Goal: Contribute content: Add original content to the website for others to see

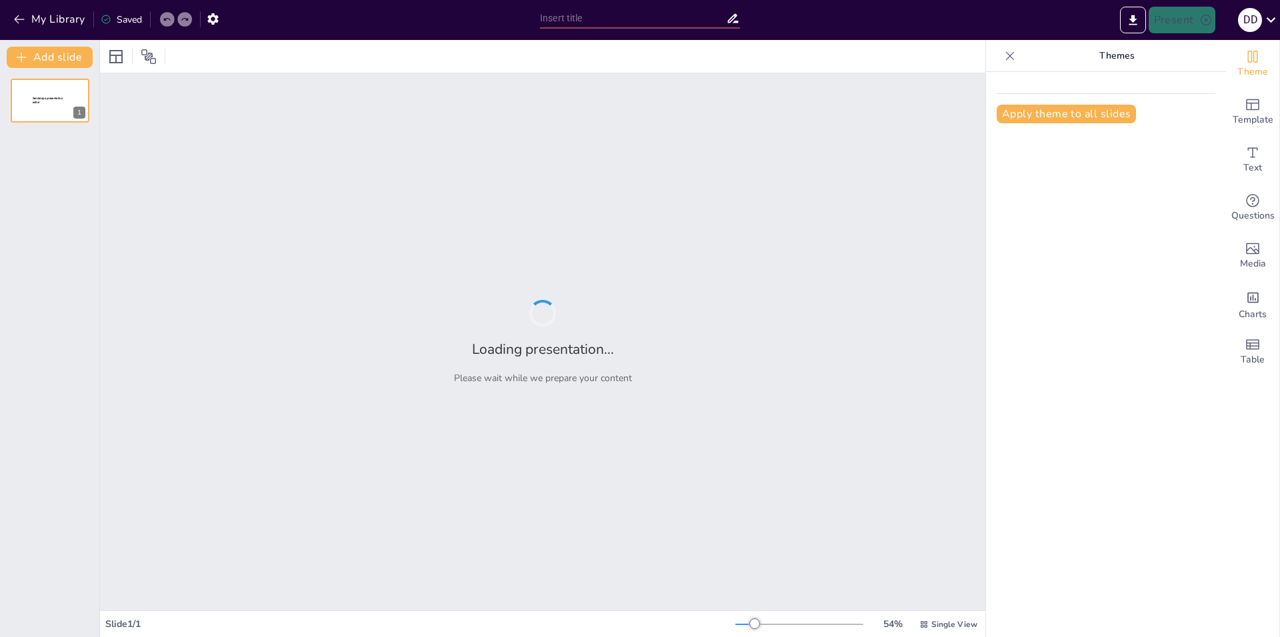
type input "Вечный двигатель: Мифы и Реальность"
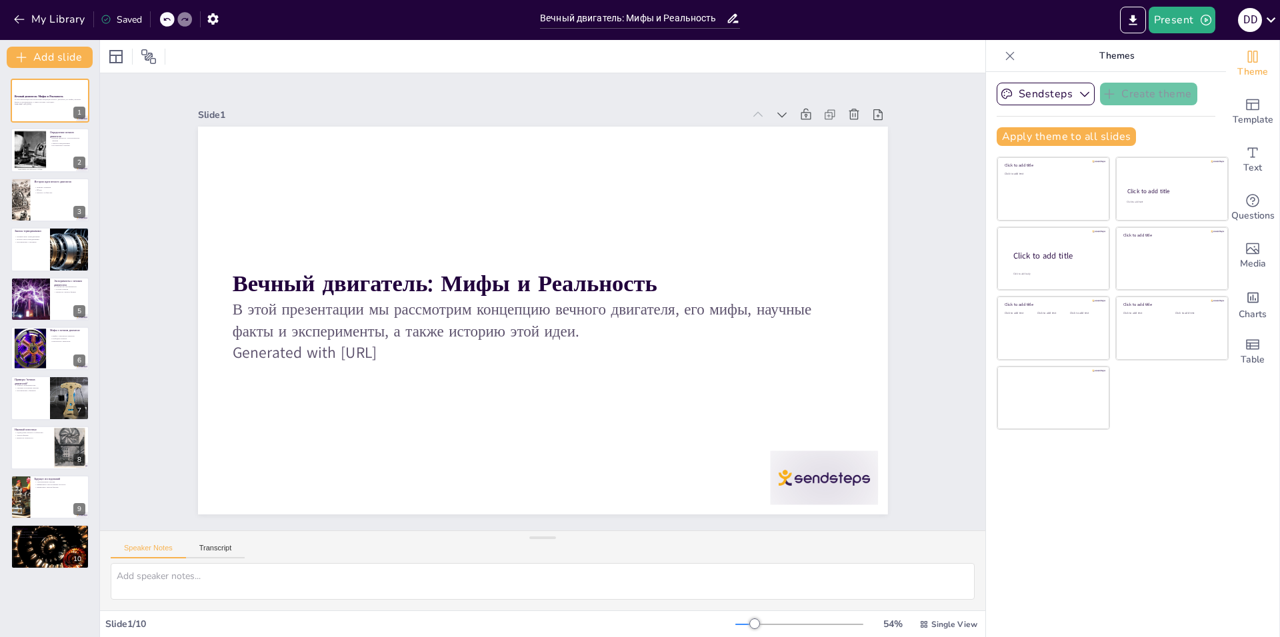
drag, startPoint x: 0, startPoint y: 0, endPoint x: 941, endPoint y: 356, distance: 1006.0
click at [47, 149] on div at bounding box center [50, 150] width 80 height 45
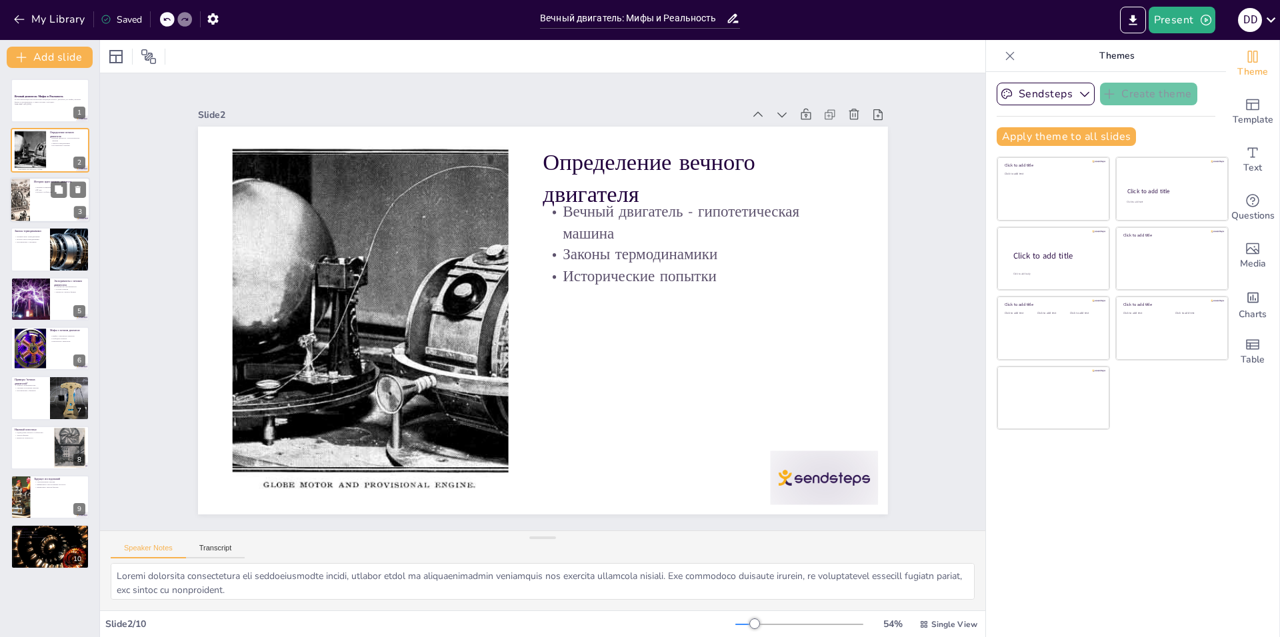
click at [25, 201] on div at bounding box center [20, 199] width 79 height 45
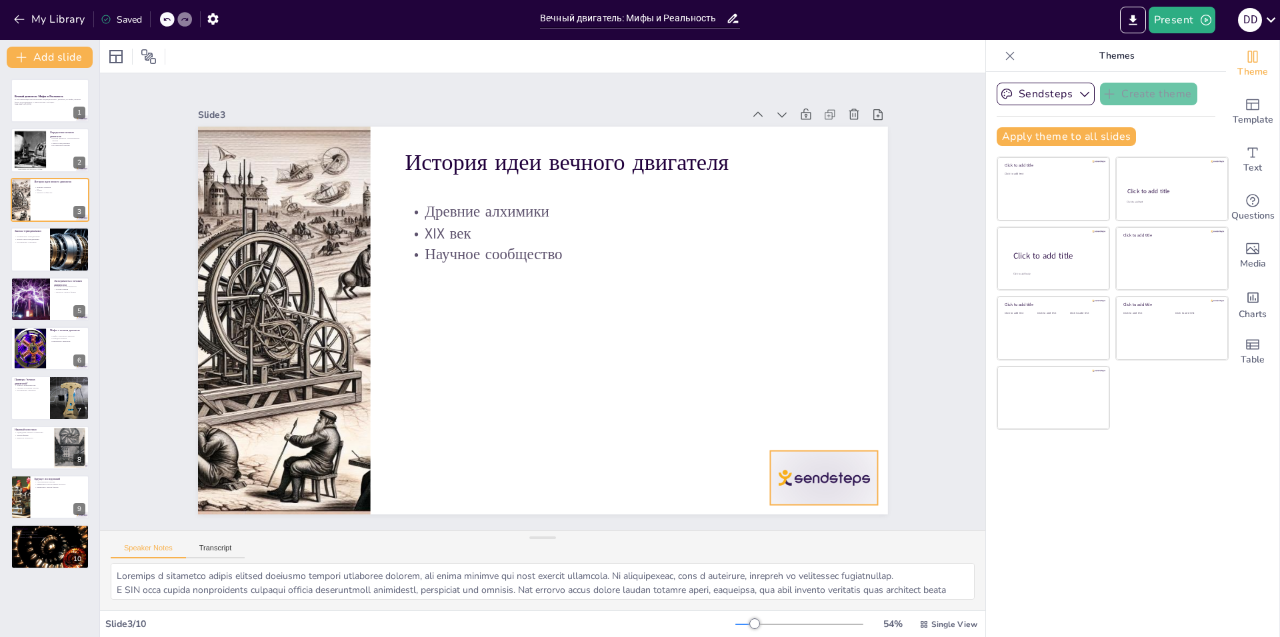
click at [787, 514] on div at bounding box center [755, 556] width 119 height 85
click at [820, 447] on icon at bounding box center [820, 454] width 13 height 14
click at [32, 249] on div at bounding box center [50, 249] width 80 height 45
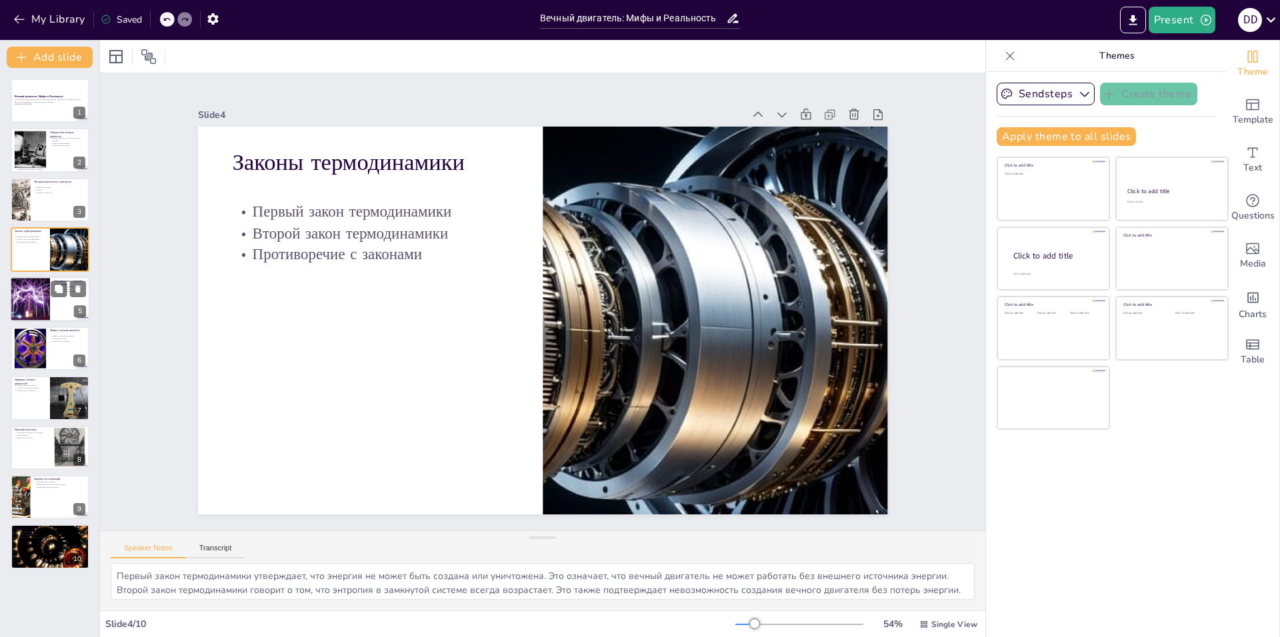
click at [33, 301] on div at bounding box center [30, 299] width 60 height 45
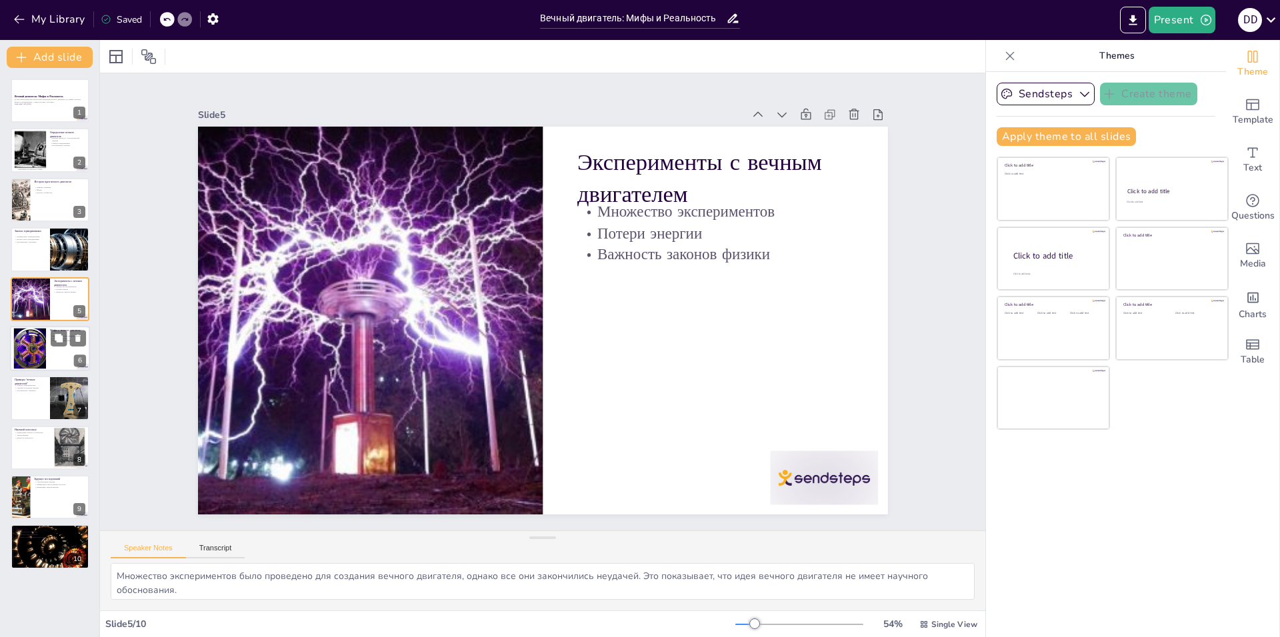
click at [24, 353] on div at bounding box center [30, 349] width 54 height 41
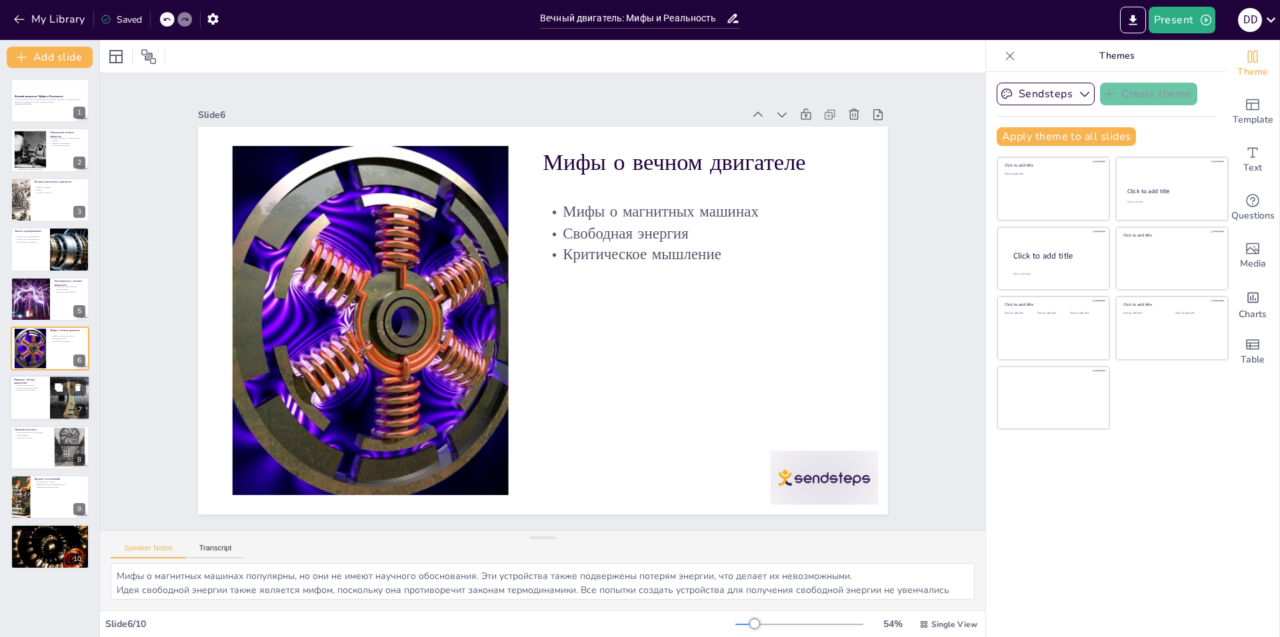
click at [28, 395] on div at bounding box center [50, 398] width 80 height 45
type textarea "Многие устройства, которые заявляют о работе как вечные двигатели, на самом дел…"
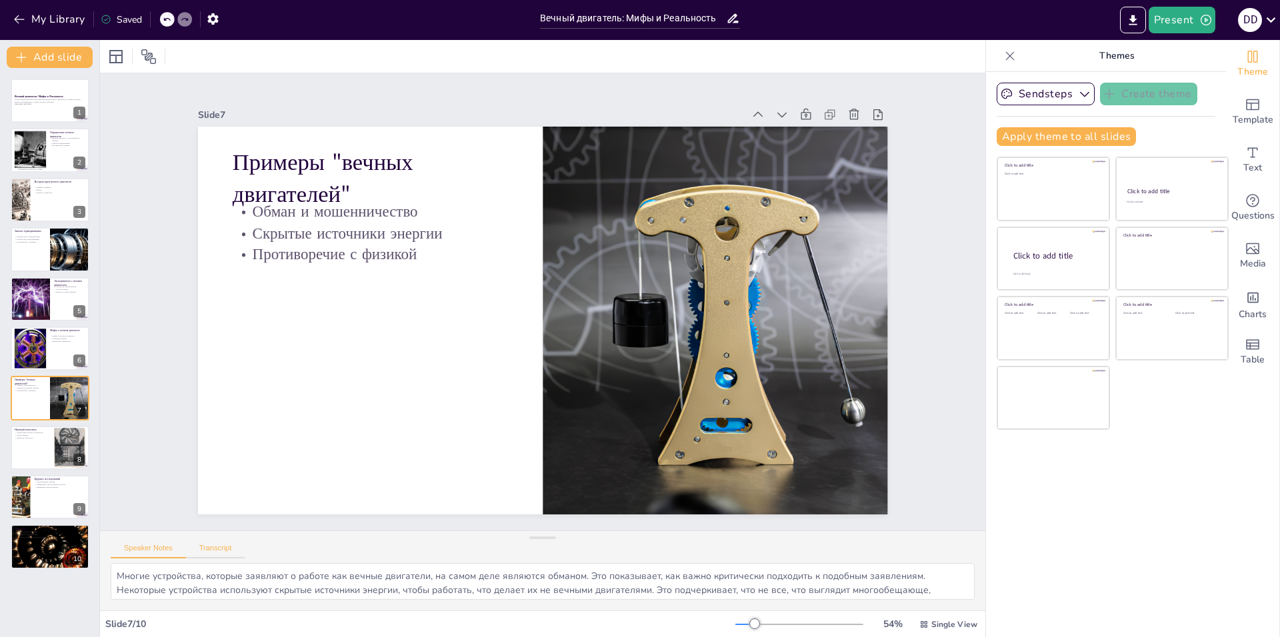
click at [205, 547] on button "Transcript" at bounding box center [215, 551] width 59 height 15
click at [142, 551] on button "Speaker Notes" at bounding box center [148, 551] width 75 height 15
click at [33, 296] on div at bounding box center [30, 299] width 60 height 45
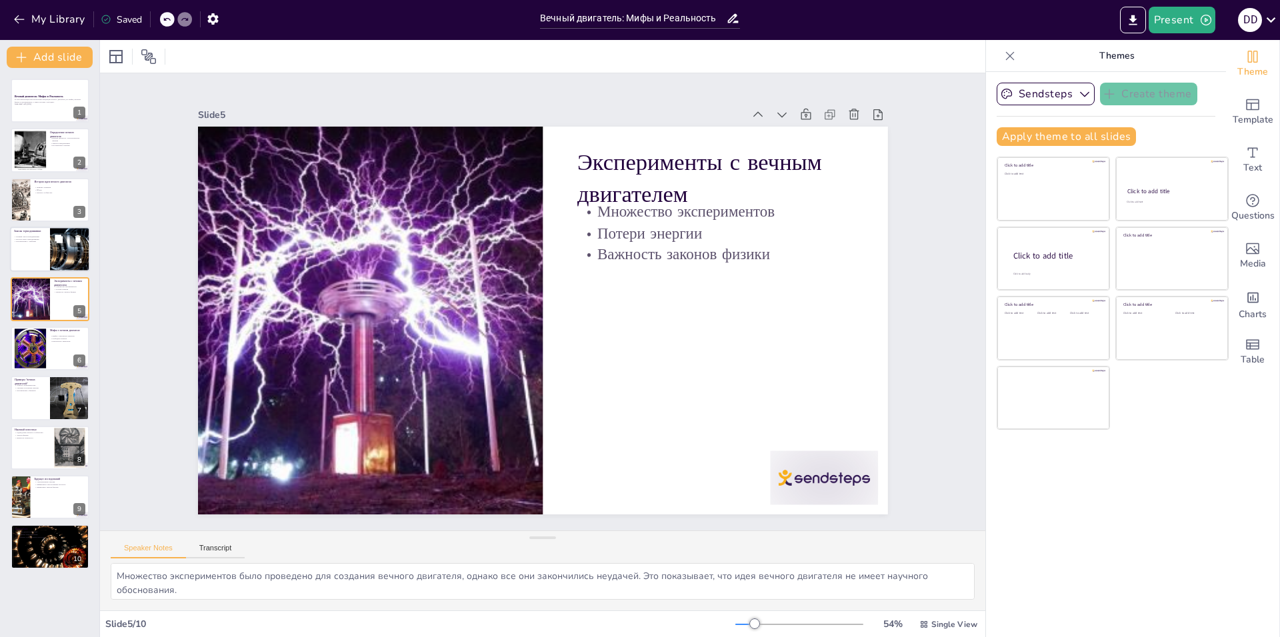
click at [24, 249] on div at bounding box center [50, 249] width 80 height 45
type textarea "Первый закон термодинамики утверждает, что энергия не может быть создана или ун…"
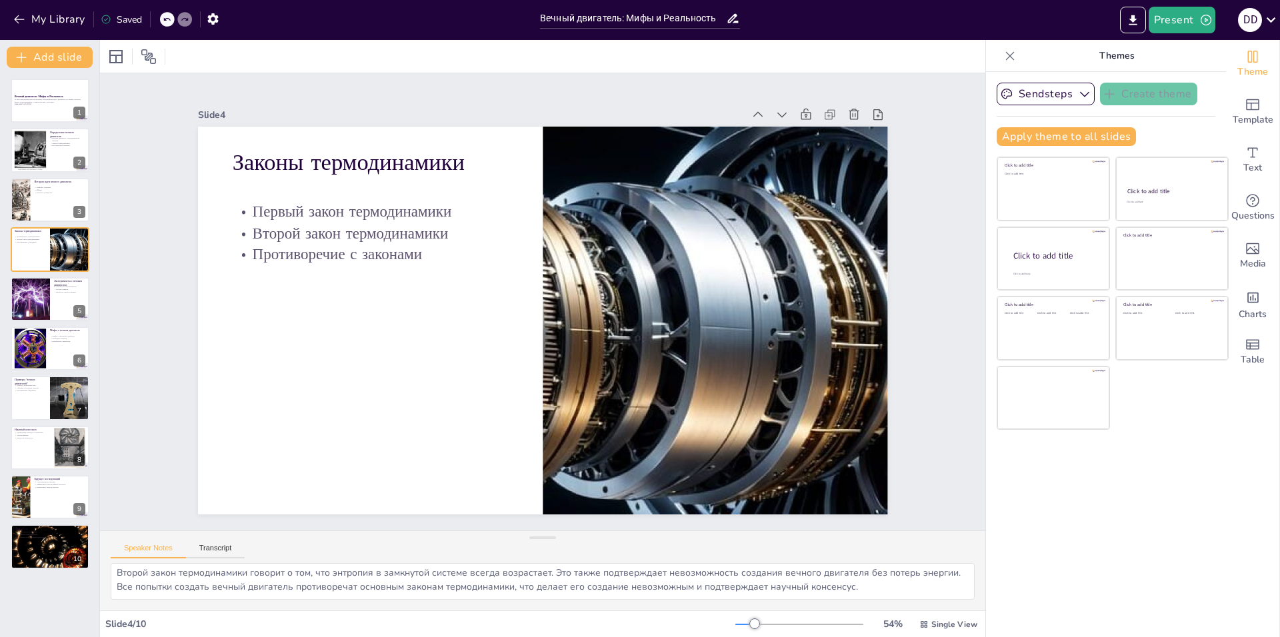
scroll to position [31, 0]
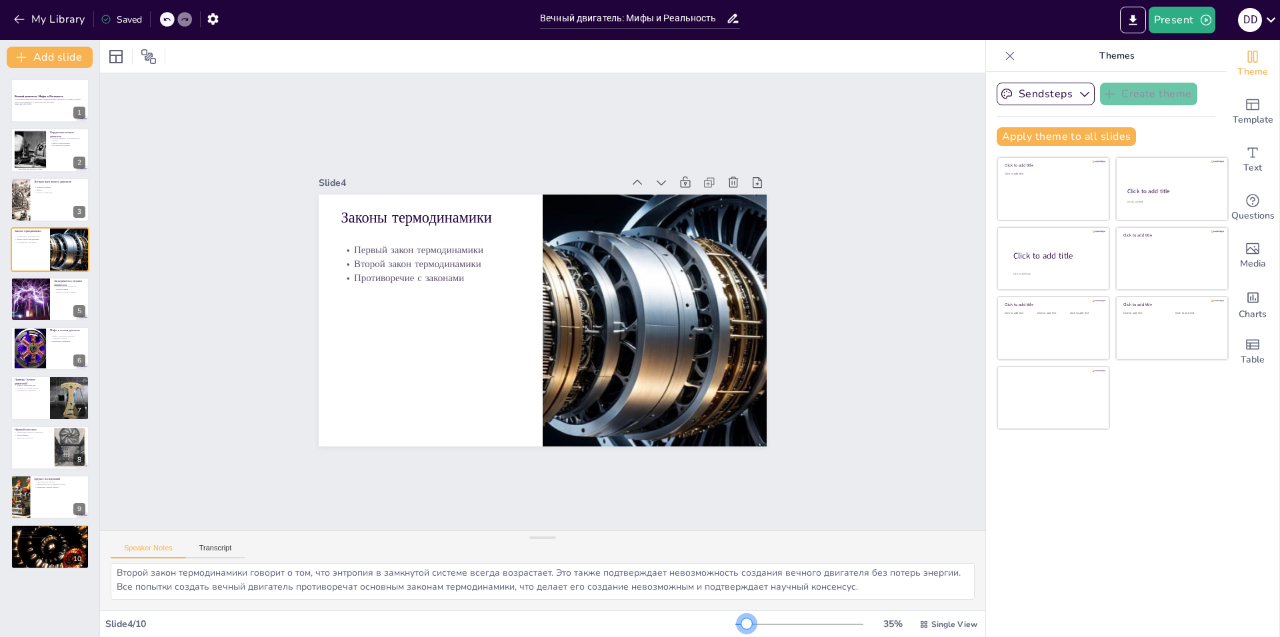
drag, startPoint x: 749, startPoint y: 625, endPoint x: 737, endPoint y: 621, distance: 11.8
click at [741, 621] on div at bounding box center [746, 624] width 11 height 11
click at [1130, 21] on icon "Export to PowerPoint" at bounding box center [1133, 20] width 14 height 14
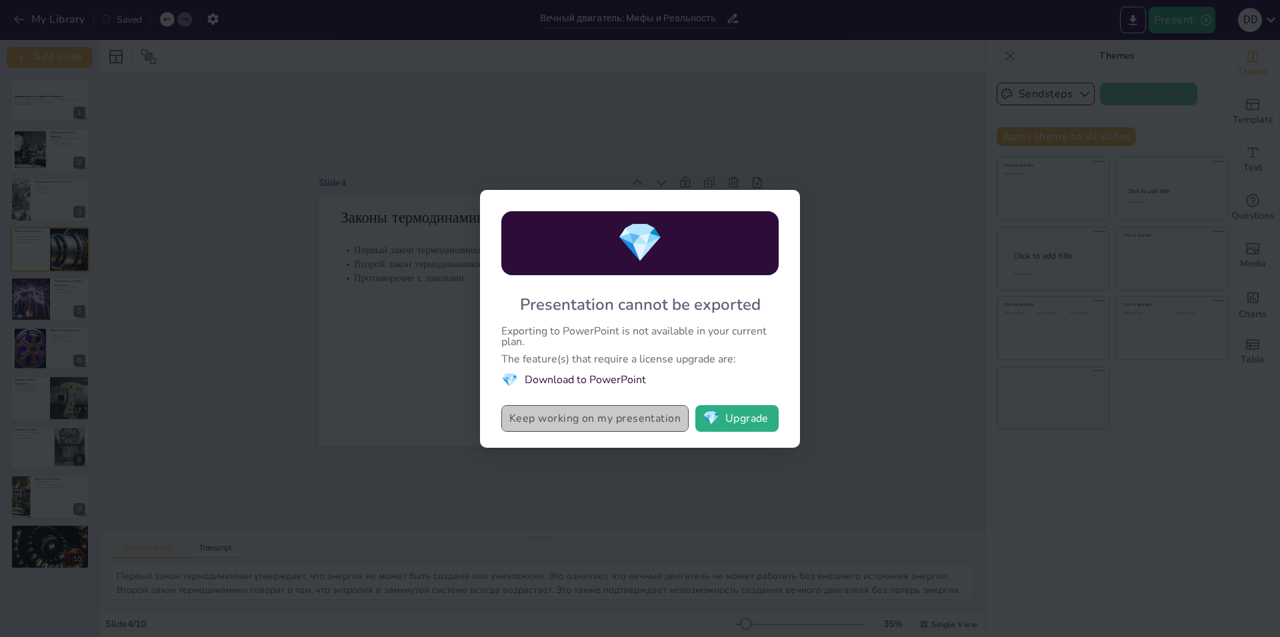
click at [649, 423] on button "Keep working on my presentation" at bounding box center [594, 418] width 187 height 27
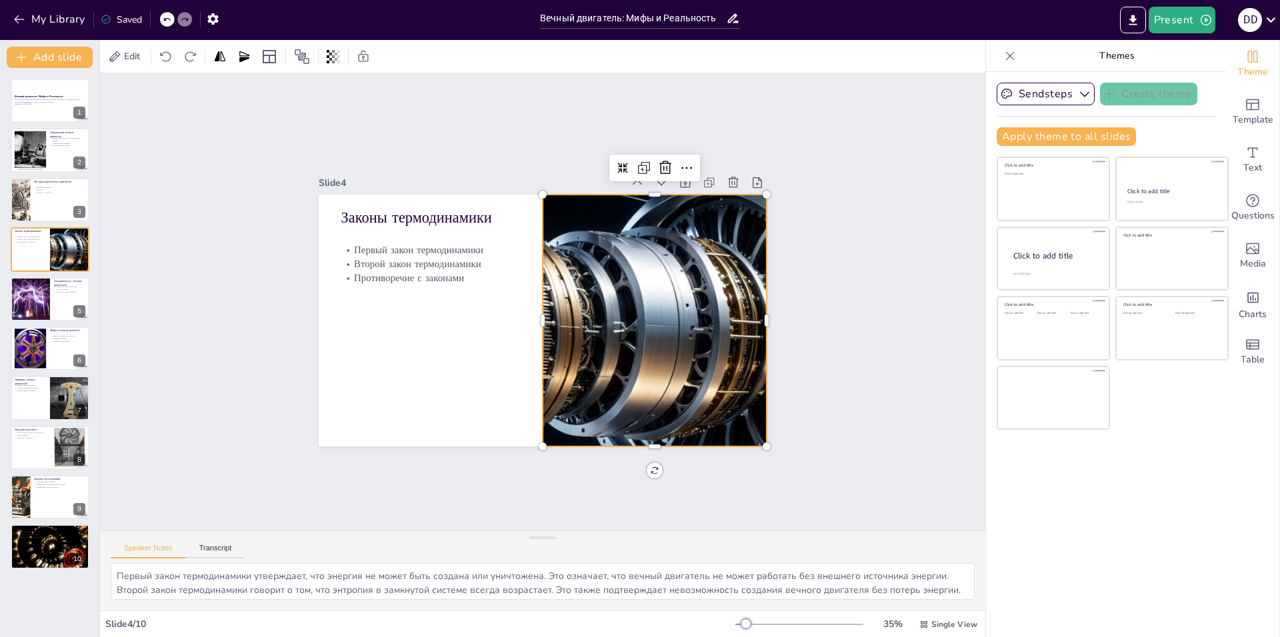
click at [633, 311] on div at bounding box center [571, 411] width 367 height 409
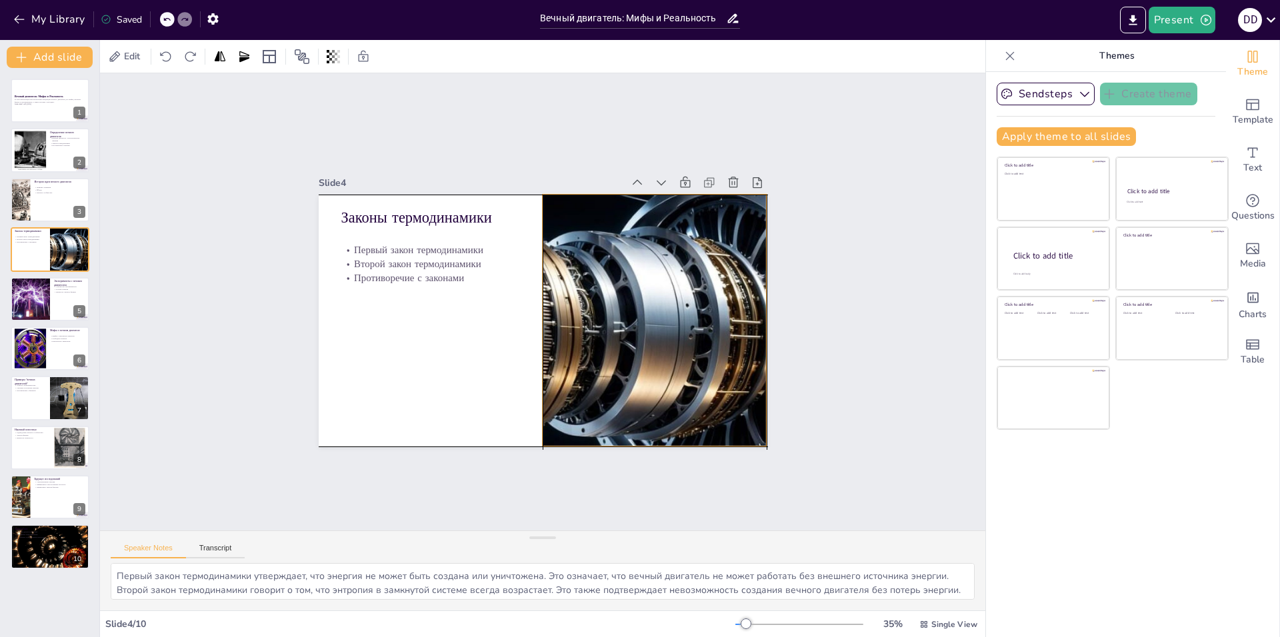
click at [635, 315] on div at bounding box center [648, 343] width 381 height 316
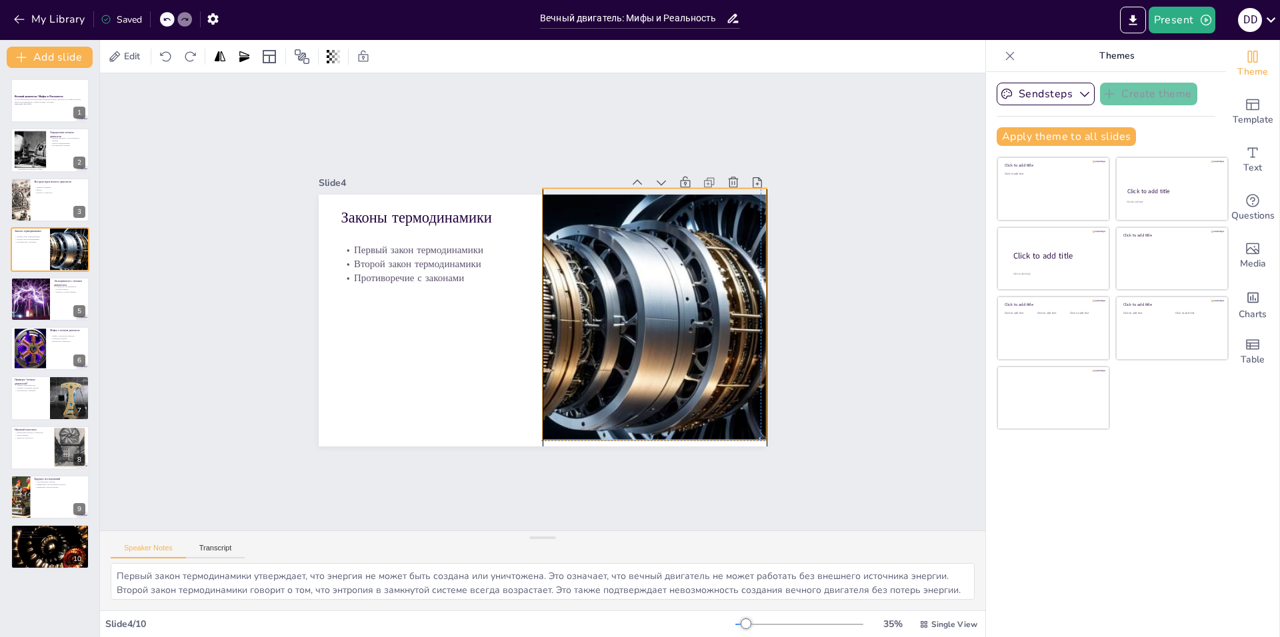
drag, startPoint x: 563, startPoint y: 321, endPoint x: 661, endPoint y: 321, distance: 98.0
click at [661, 321] on div at bounding box center [639, 358] width 409 height 367
click at [813, 292] on div "Slide 1 Вечный двигатель: Мифы и Реальность В этой презентации мы рассмотрим ко…" at bounding box center [543, 302] width 962 height 631
click at [772, 224] on icon at bounding box center [777, 230] width 11 height 13
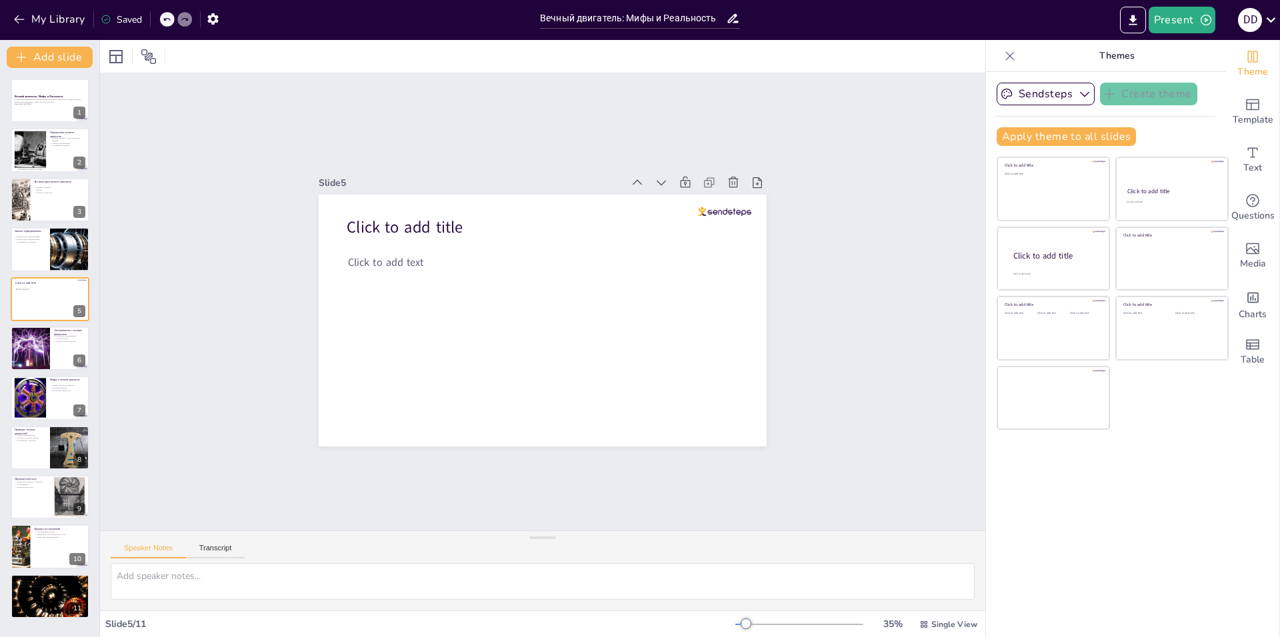
click at [772, 223] on icon at bounding box center [777, 229] width 11 height 13
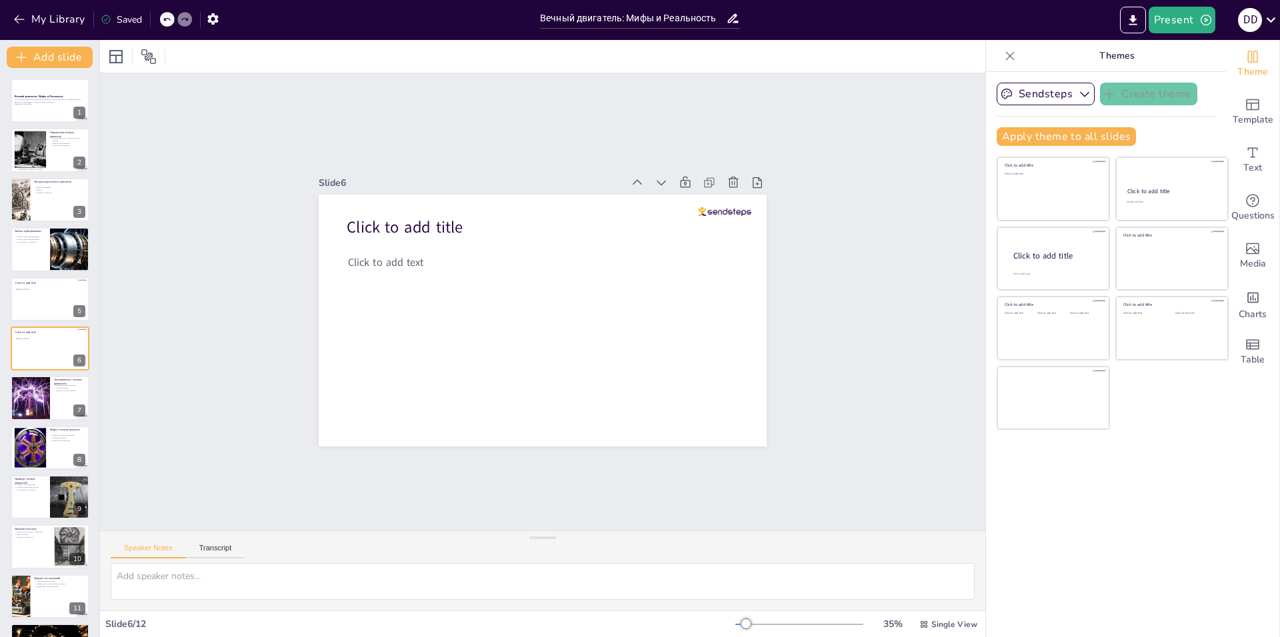
click at [164, 16] on icon at bounding box center [167, 19] width 8 height 8
click at [164, 17] on div "My Library Saving......" at bounding box center [120, 19] width 240 height 24
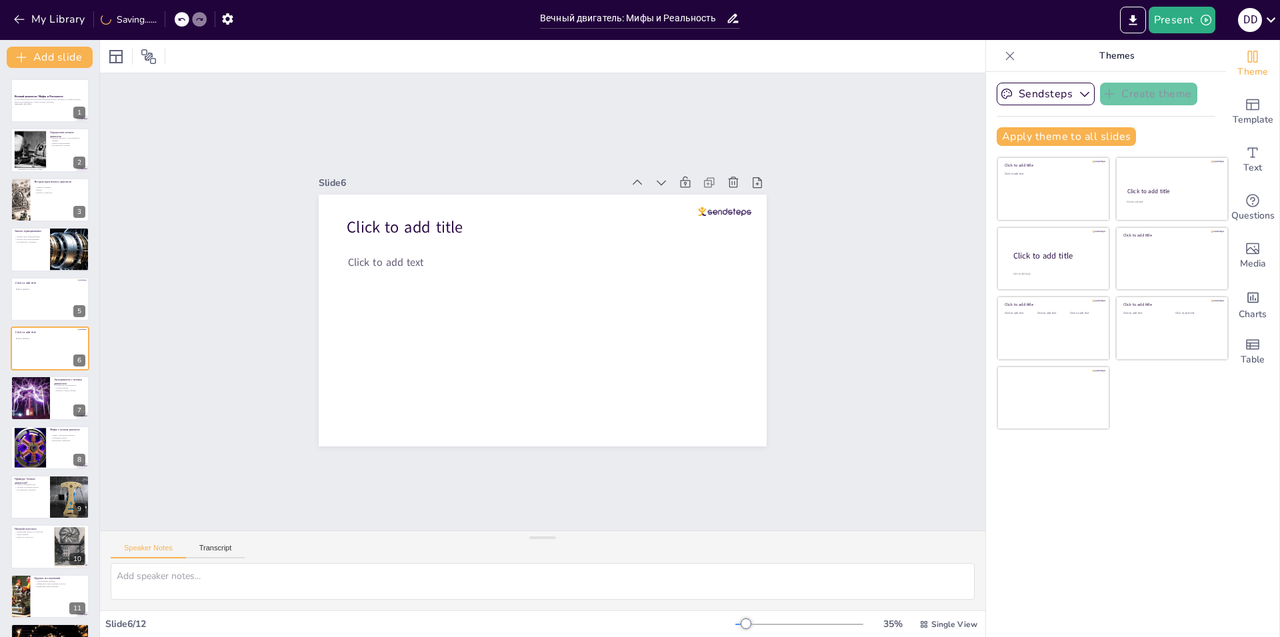
click at [164, 17] on div "My Library Saving......" at bounding box center [120, 19] width 240 height 24
click at [164, 19] on icon at bounding box center [167, 19] width 8 height 8
click at [739, 197] on icon at bounding box center [744, 203] width 11 height 12
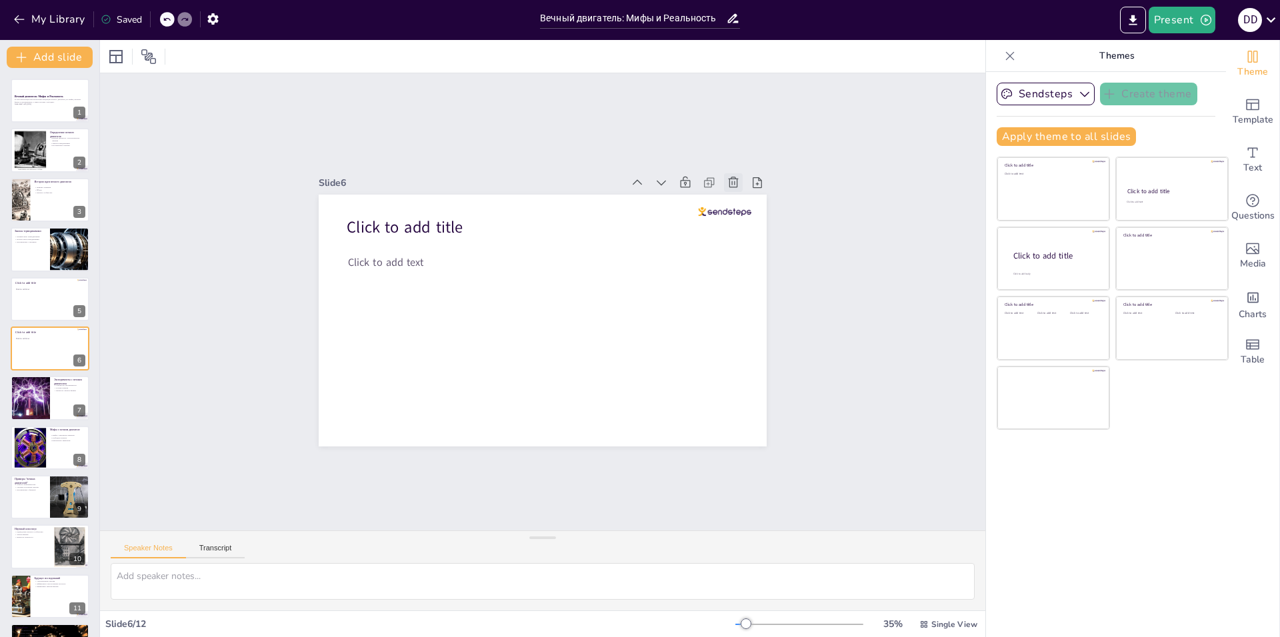
type textarea "Множество экспериментов было проведено для создания вечного двигателя, однако в…"
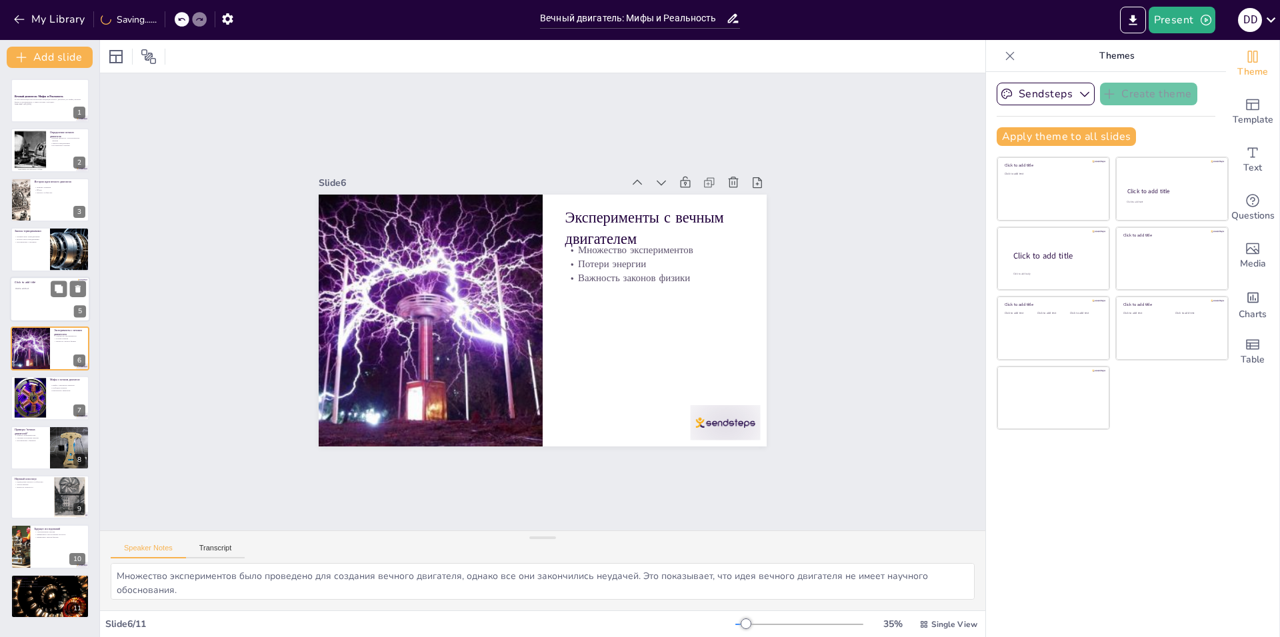
click at [34, 319] on div at bounding box center [50, 299] width 80 height 45
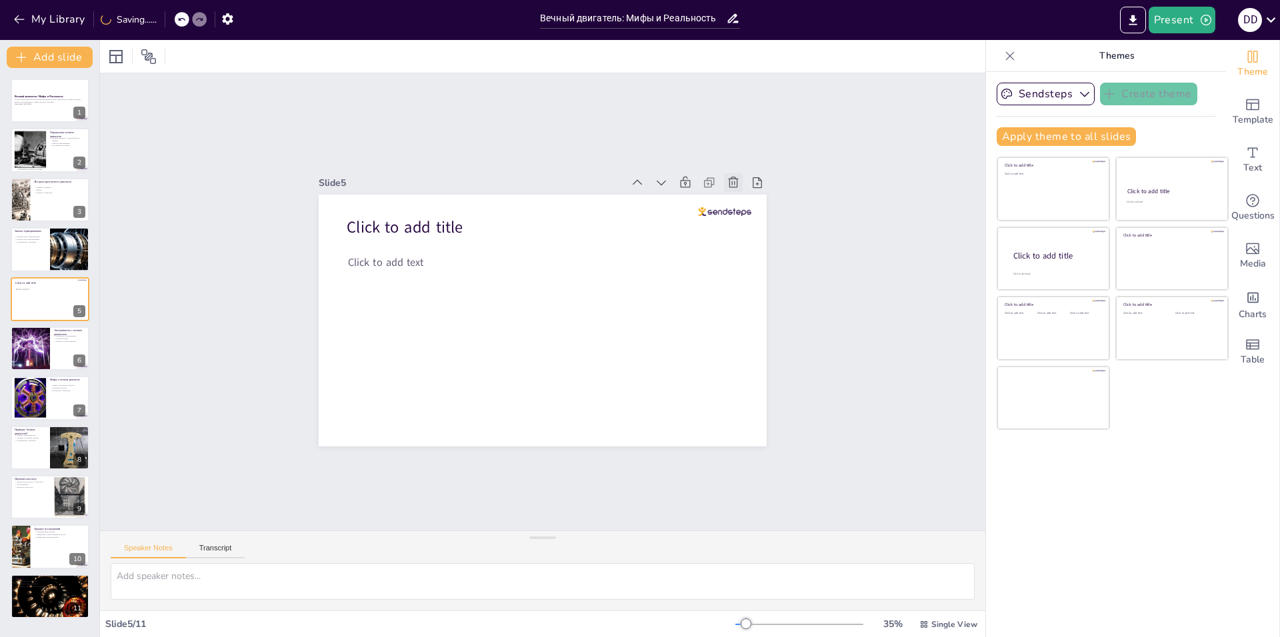
click at [729, 179] on icon at bounding box center [734, 182] width 10 height 11
type textarea "Множество экспериментов было проведено для создания вечного двигателя, однако в…"
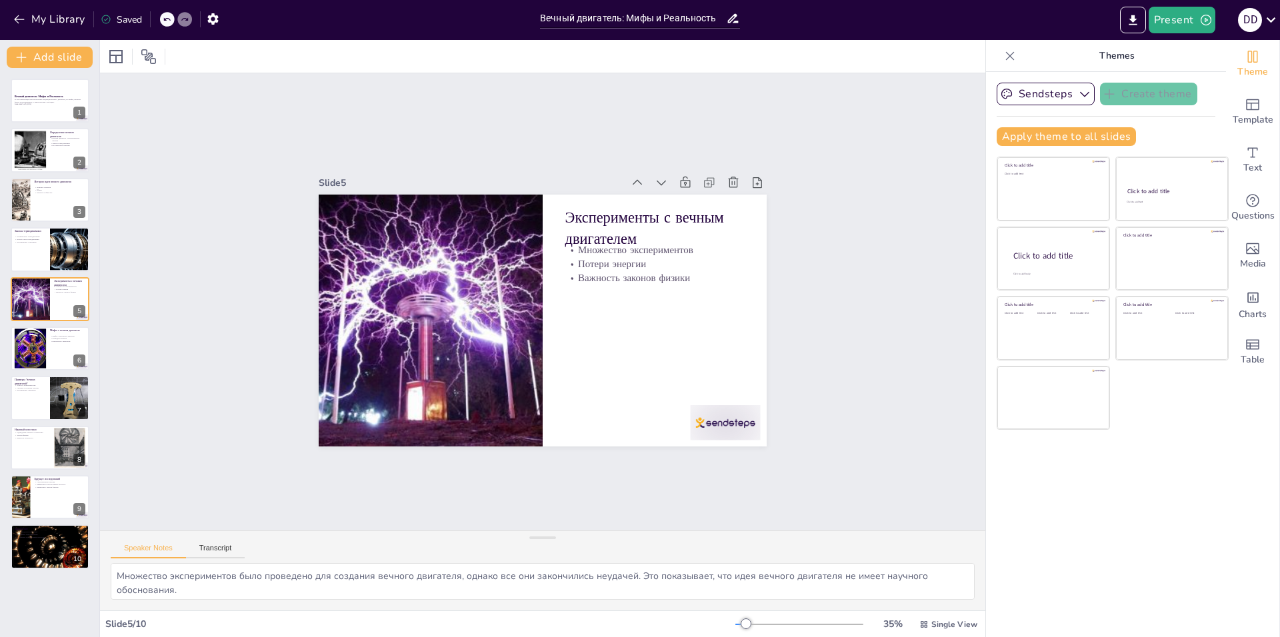
click at [218, 539] on div "Speaker Notes Transcript" at bounding box center [543, 547] width 886 height 32
click at [219, 548] on button "Transcript" at bounding box center [215, 551] width 59 height 15
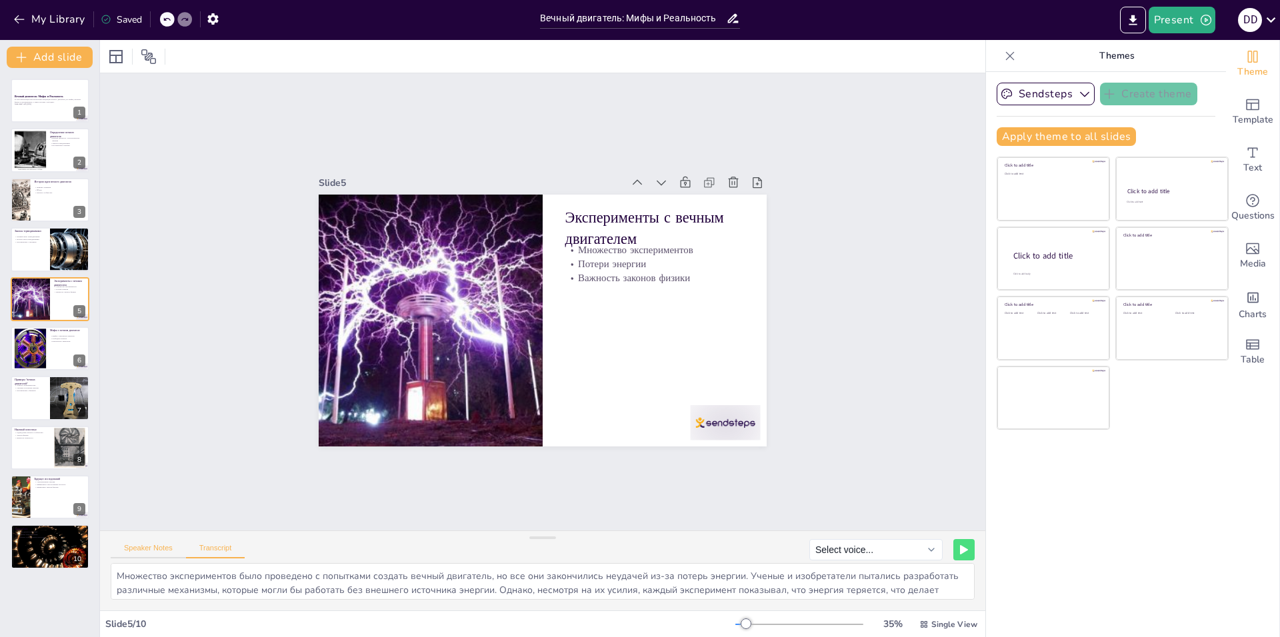
click at [161, 545] on button "Speaker Notes" at bounding box center [148, 551] width 75 height 15
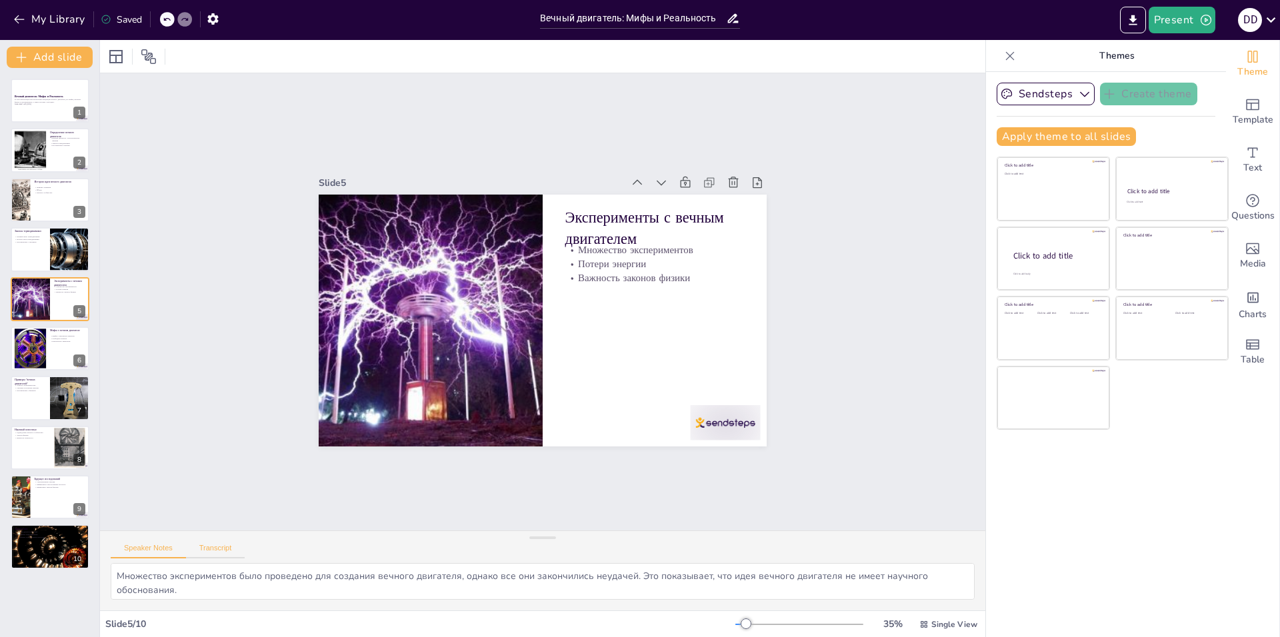
click at [207, 550] on button "Transcript" at bounding box center [215, 551] width 59 height 15
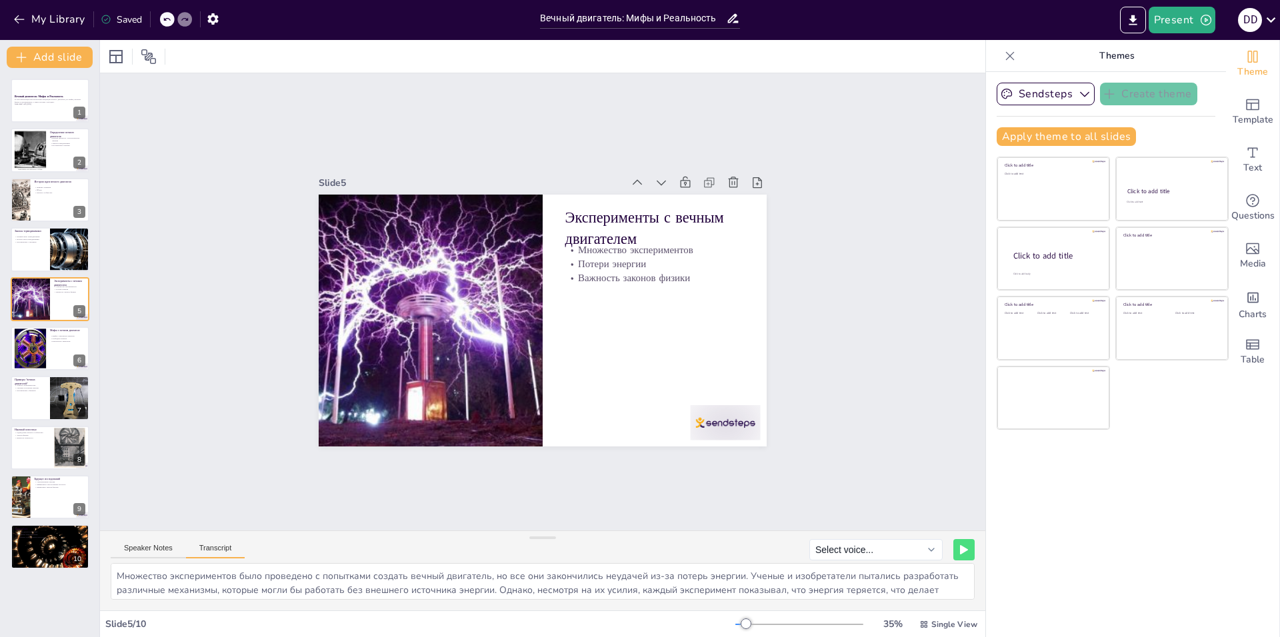
drag, startPoint x: 265, startPoint y: 543, endPoint x: 200, endPoint y: 549, distance: 65.0
click at [187, 549] on div "Speaker Notes Transcript Select voice..." at bounding box center [543, 547] width 886 height 32
click at [132, 551] on button "Speaker Notes" at bounding box center [148, 551] width 75 height 15
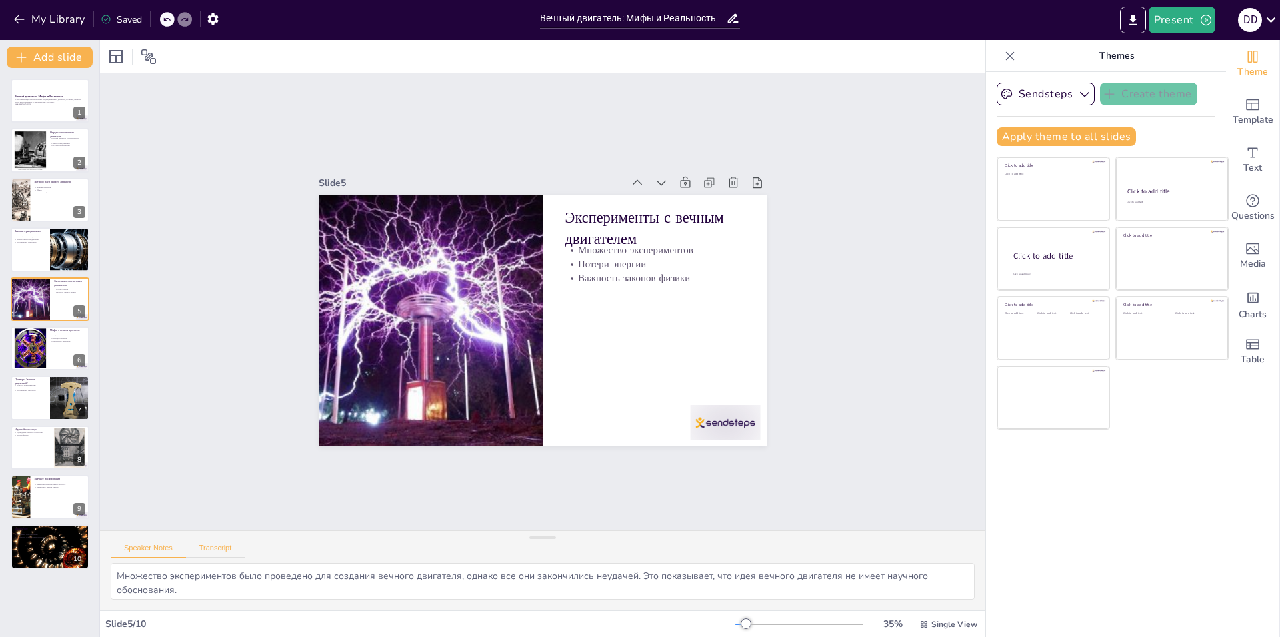
click at [213, 545] on button "Transcript" at bounding box center [215, 551] width 59 height 15
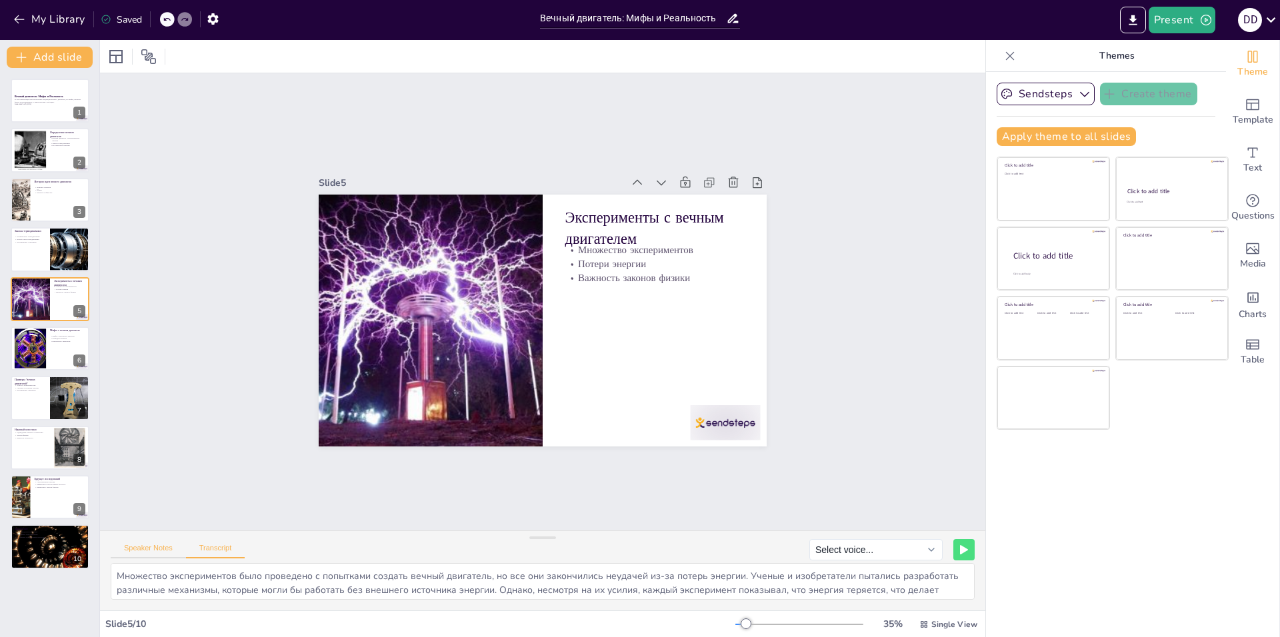
click at [155, 547] on button "Speaker Notes" at bounding box center [148, 551] width 75 height 15
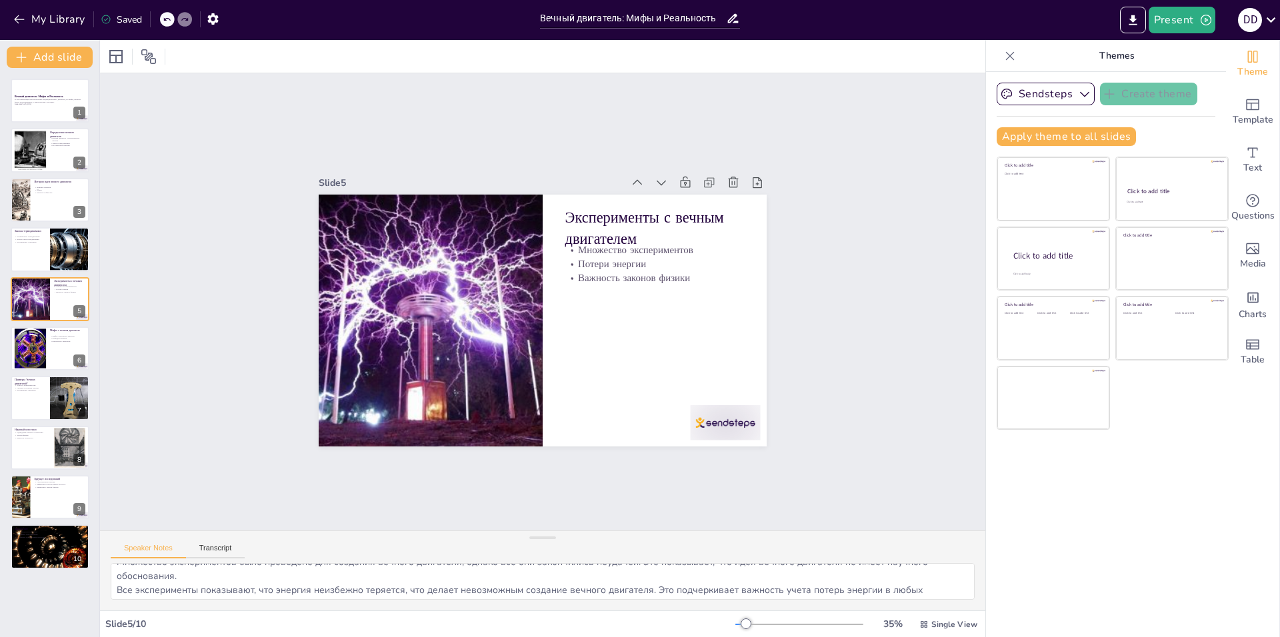
scroll to position [45, 0]
click at [723, 434] on div at bounding box center [697, 458] width 76 height 49
click at [711, 426] on icon at bounding box center [702, 434] width 15 height 16
click at [45, 553] on div at bounding box center [50, 547] width 80 height 60
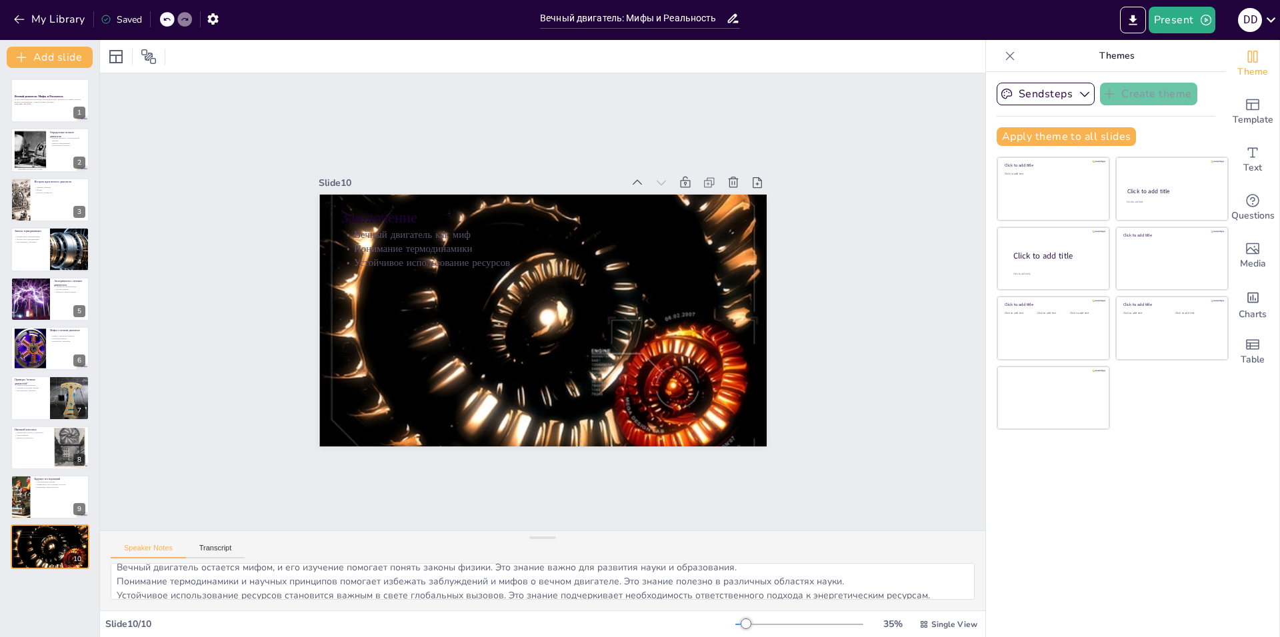
scroll to position [0, 0]
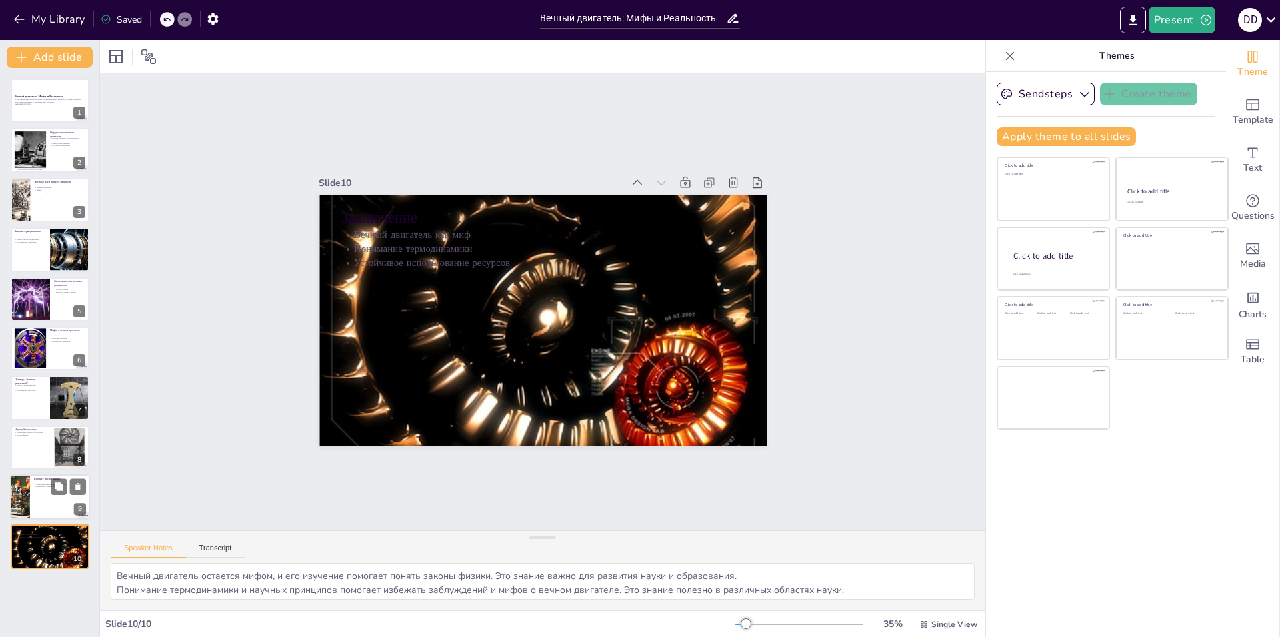
click at [14, 489] on div at bounding box center [19, 497] width 45 height 45
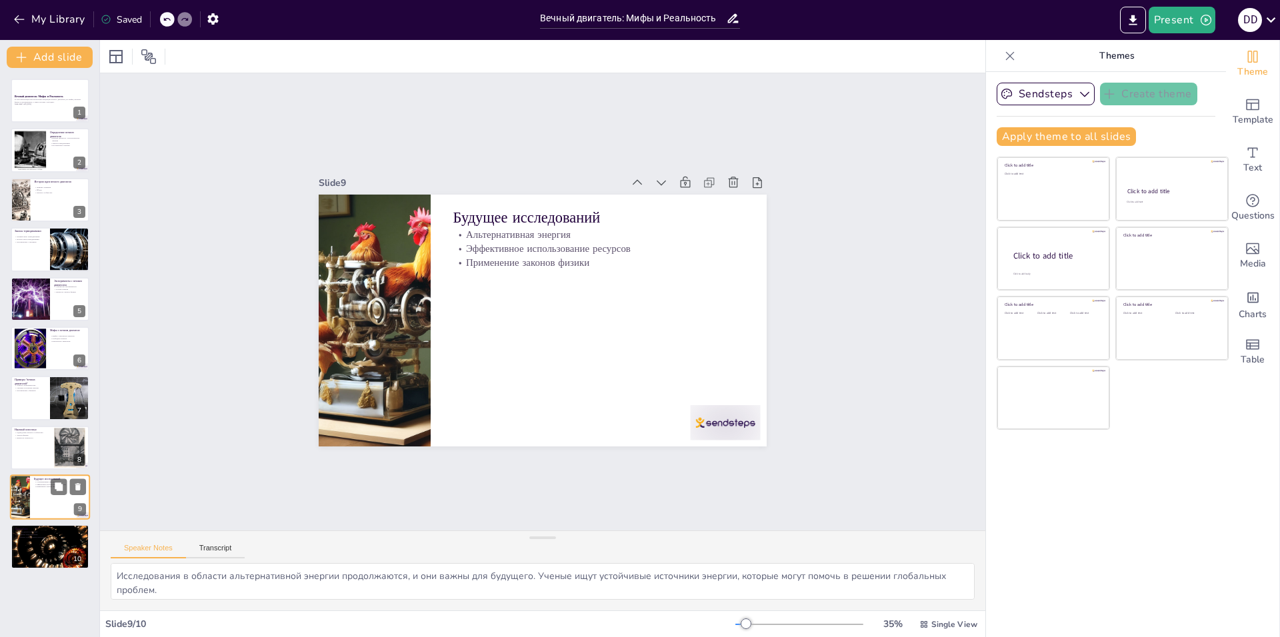
click at [14, 489] on div at bounding box center [19, 497] width 45 height 45
click at [39, 445] on div at bounding box center [50, 447] width 80 height 45
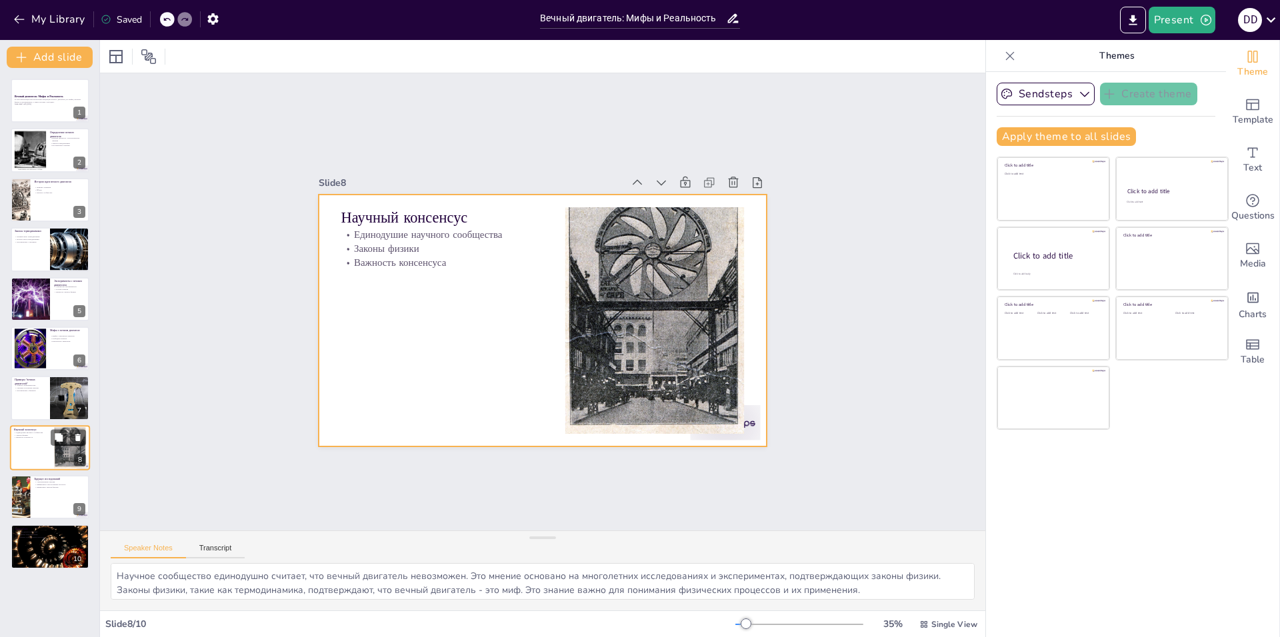
click at [25, 450] on div at bounding box center [50, 447] width 80 height 45
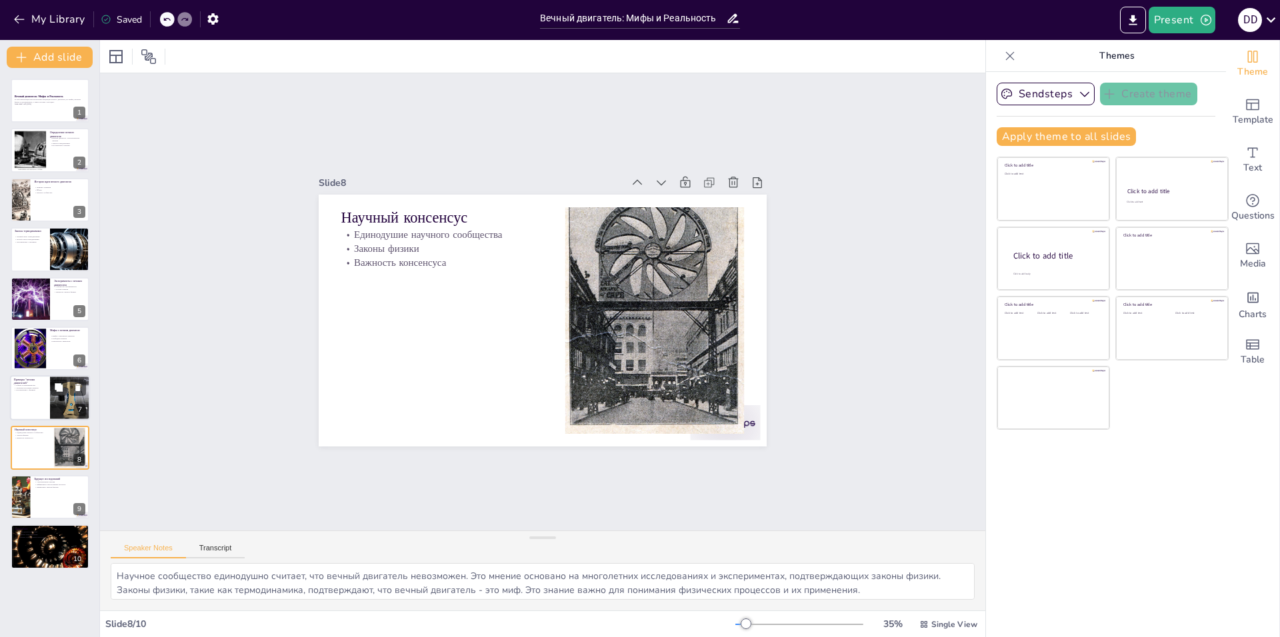
click at [35, 407] on div at bounding box center [50, 398] width 80 height 45
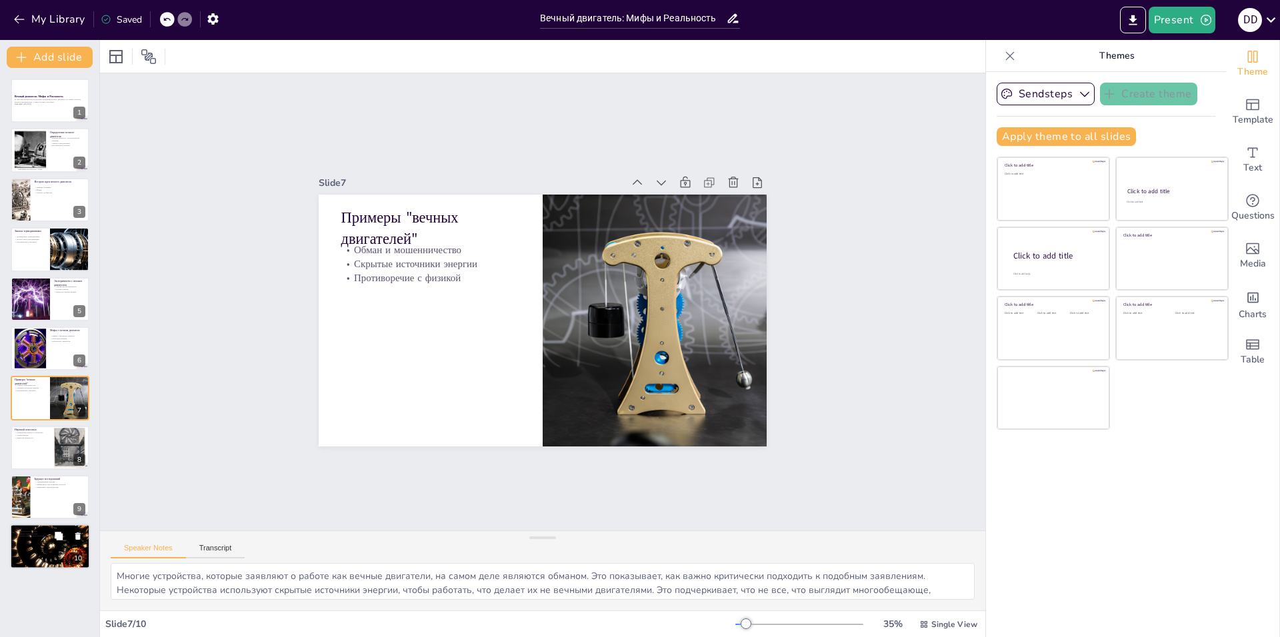
click at [22, 539] on div at bounding box center [50, 547] width 80 height 60
type textarea "Вечный двигатель остается мифом, и его изучение помогает понять законы физики. …"
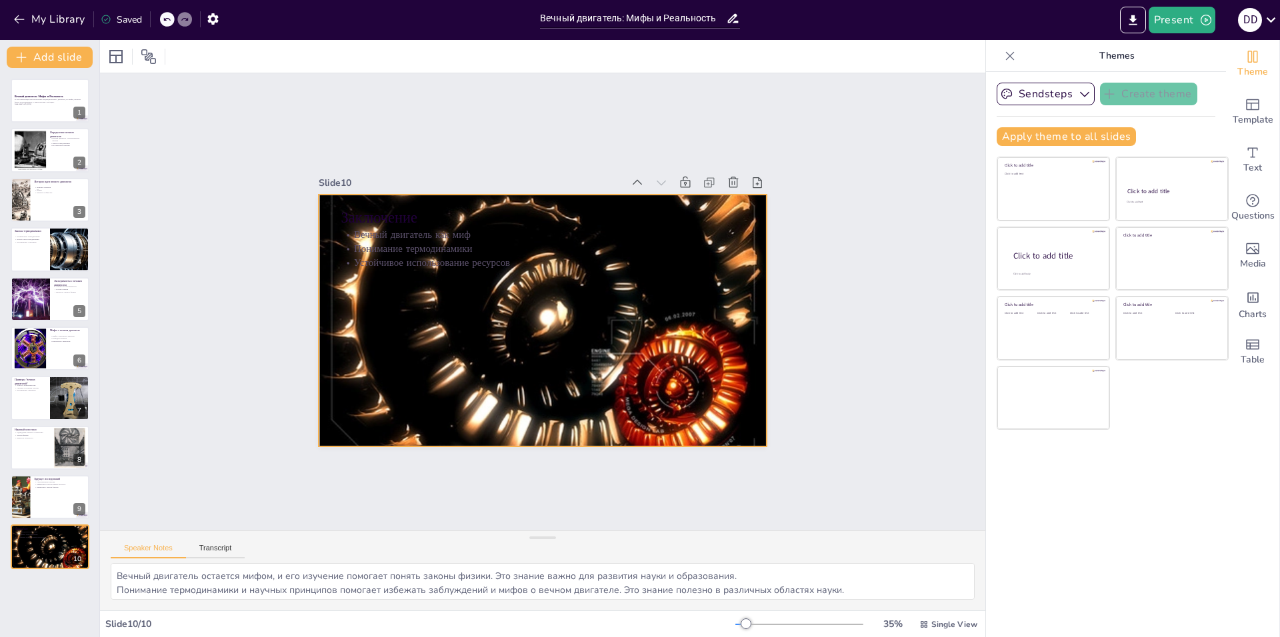
click at [529, 278] on div at bounding box center [535, 319] width 545 height 488
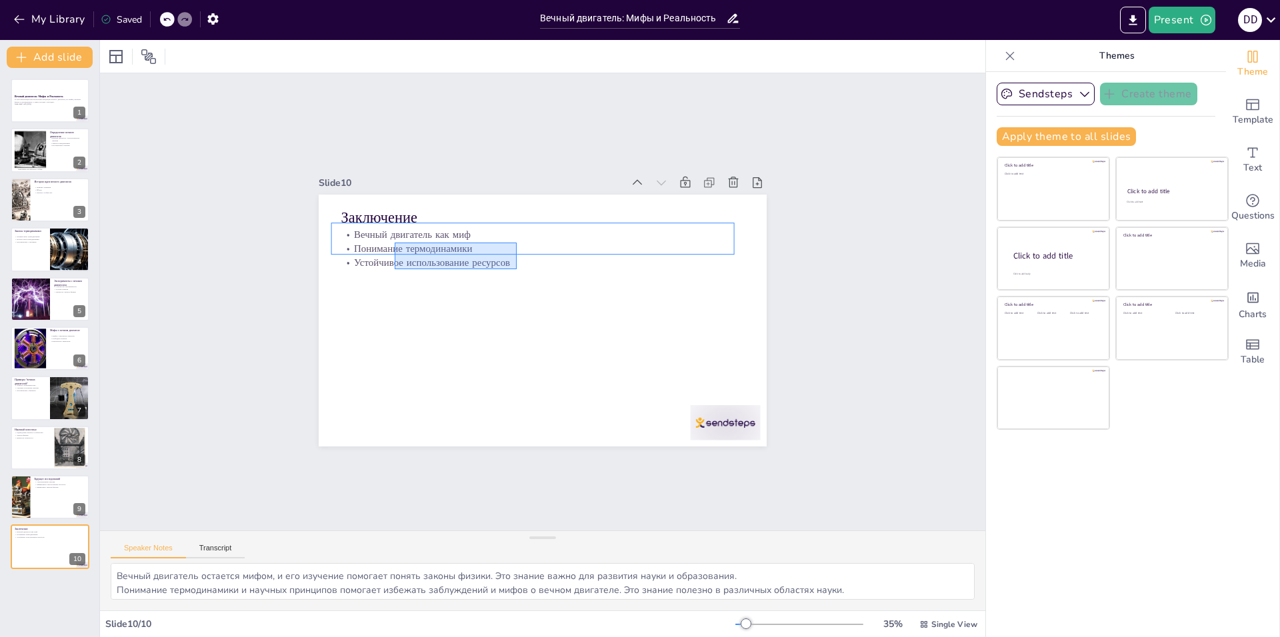
drag, startPoint x: 517, startPoint y: 269, endPoint x: 395, endPoint y: 247, distance: 124.0
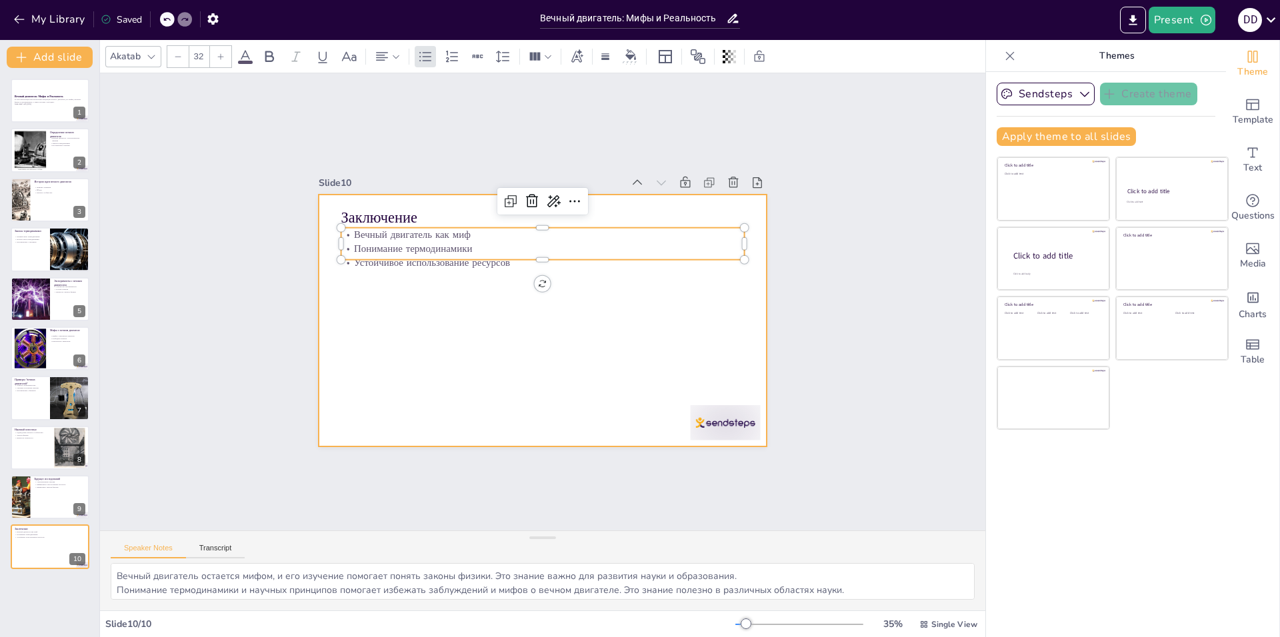
click at [405, 281] on div at bounding box center [538, 320] width 491 height 339
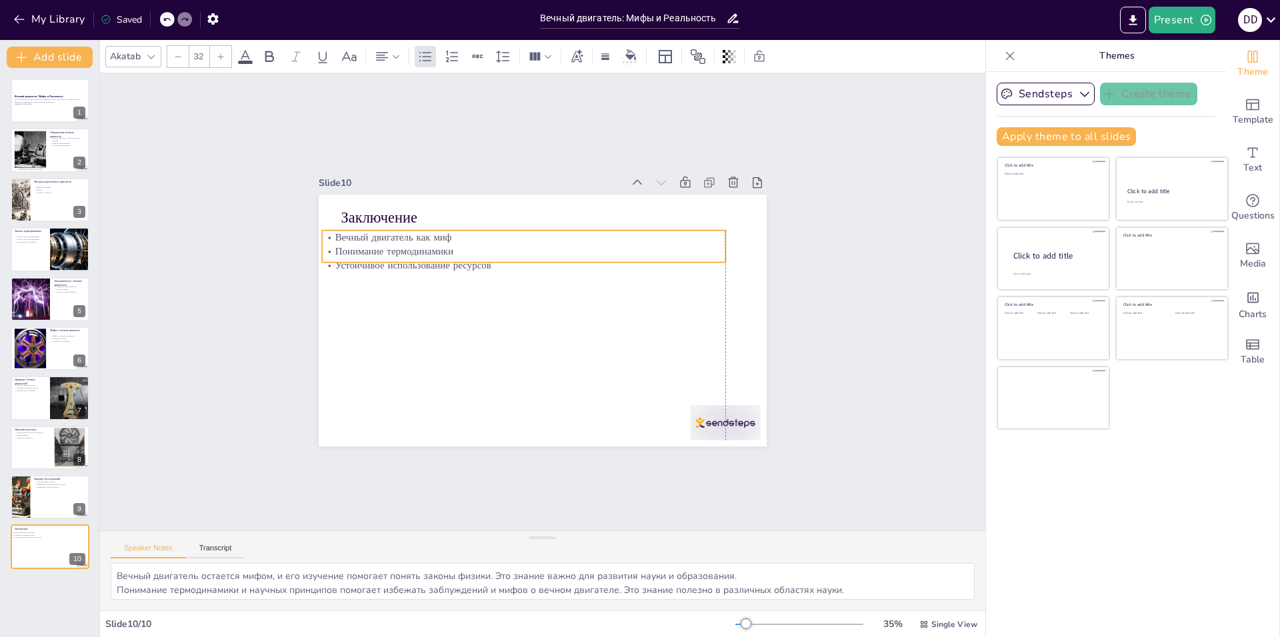
click at [489, 262] on p "Устойчивое использование ресурсов" at bounding box center [528, 263] width 403 height 56
click at [26, 105] on p "Generated with [URL]" at bounding box center [50, 104] width 72 height 3
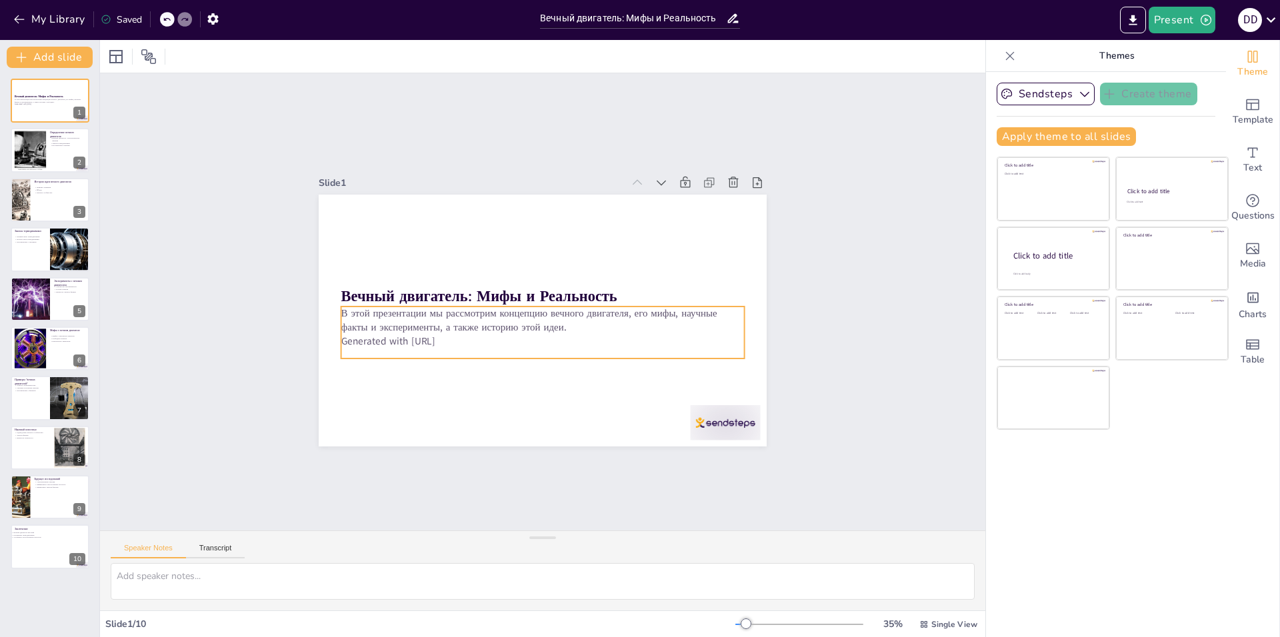
click at [601, 339] on p "Generated with [URL]" at bounding box center [531, 340] width 388 height 138
click at [570, 341] on div "В этой презентации мы рассмотрим концепцию вечного двигателя, его мифы, научные…" at bounding box center [540, 329] width 407 height 94
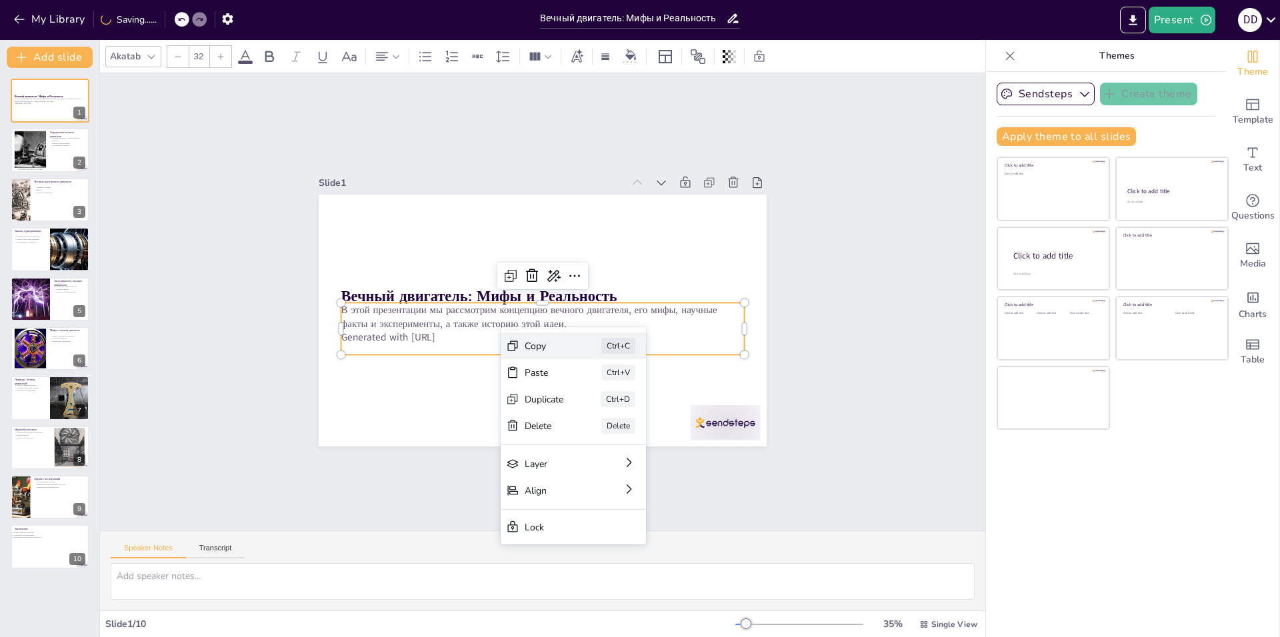
click at [572, 416] on div "Copy Ctrl+C" at bounding box center [646, 444] width 148 height 56
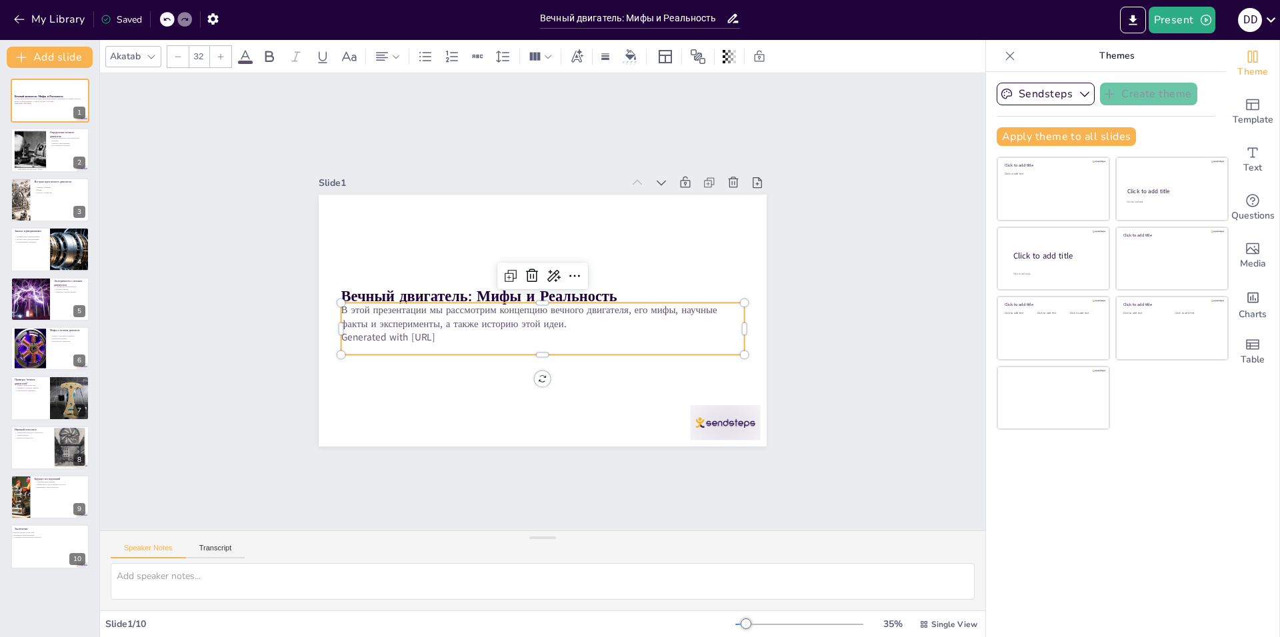
click at [600, 316] on p "В этой презентации мы рассмотрим концепцию вечного двигателя, его мифы, научные…" at bounding box center [539, 316] width 400 height 111
click at [485, 329] on p "Generated with [URL]" at bounding box center [539, 337] width 403 height 56
drag, startPoint x: 528, startPoint y: 352, endPoint x: 527, endPoint y: 366, distance: 14.0
click at [527, 366] on div at bounding box center [527, 372] width 397 height 94
click at [461, 323] on p "В этой презентации мы рассмотрим концепцию вечного двигателя, его мифы, научные…" at bounding box center [539, 316] width 400 height 111
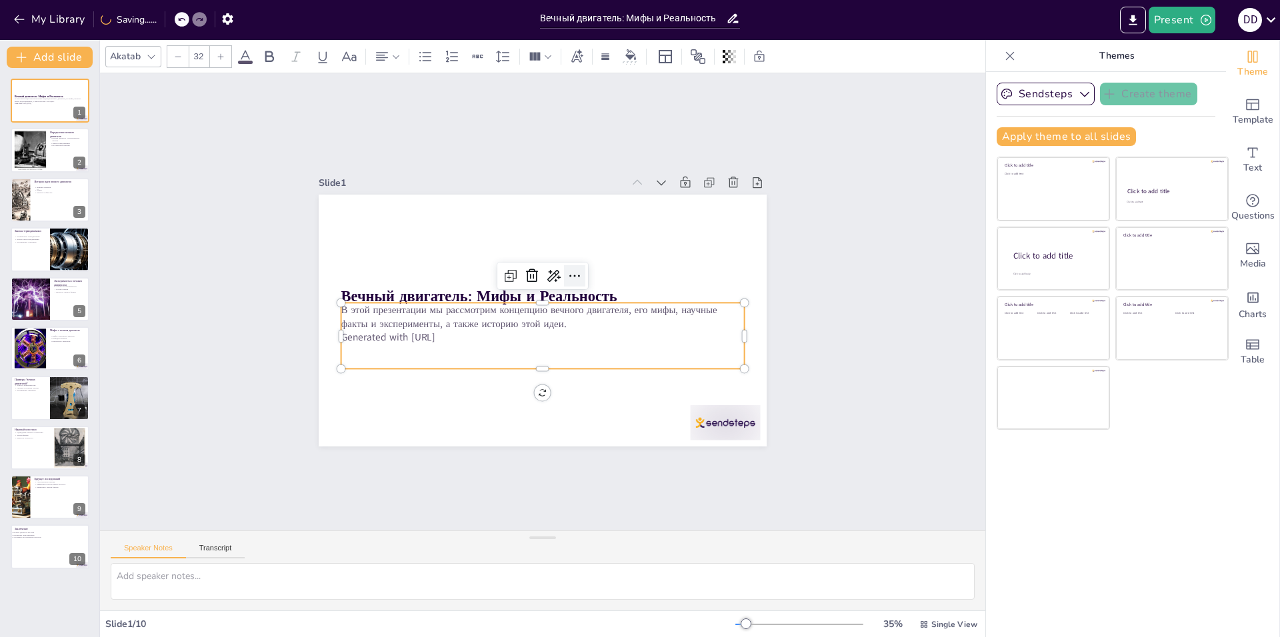
click at [569, 273] on icon at bounding box center [577, 279] width 17 height 17
click at [551, 339] on p "Generated with [URL]" at bounding box center [539, 337] width 403 height 56
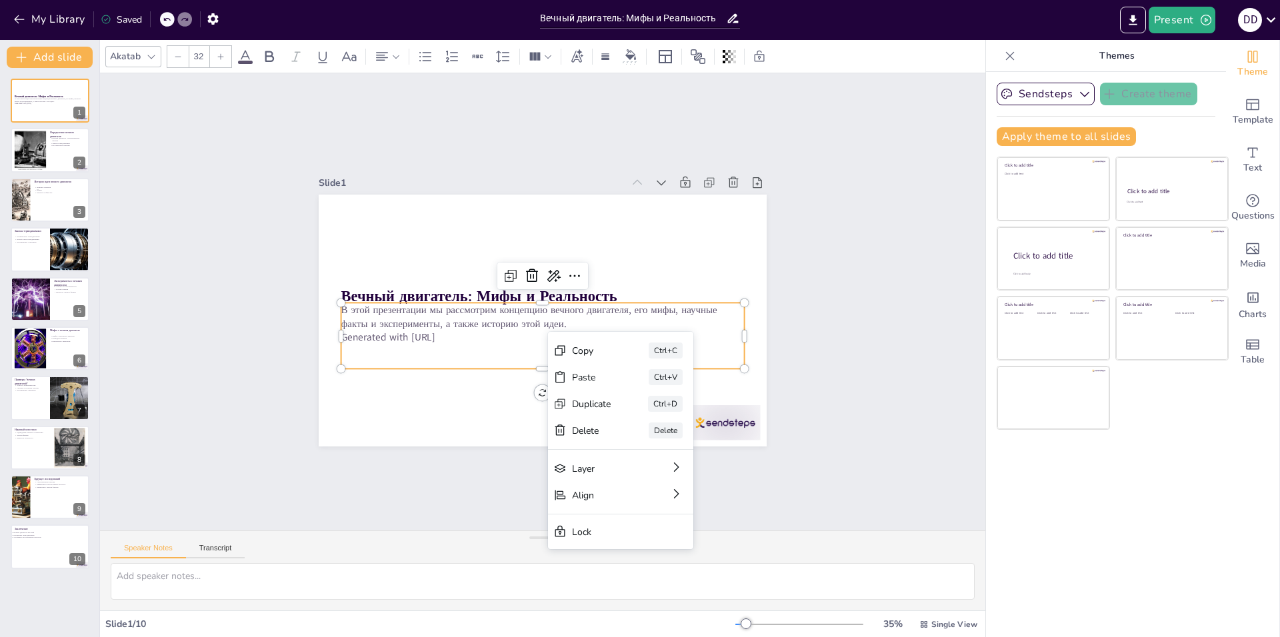
click at [503, 334] on p "Generated with [URL]" at bounding box center [535, 336] width 397 height 97
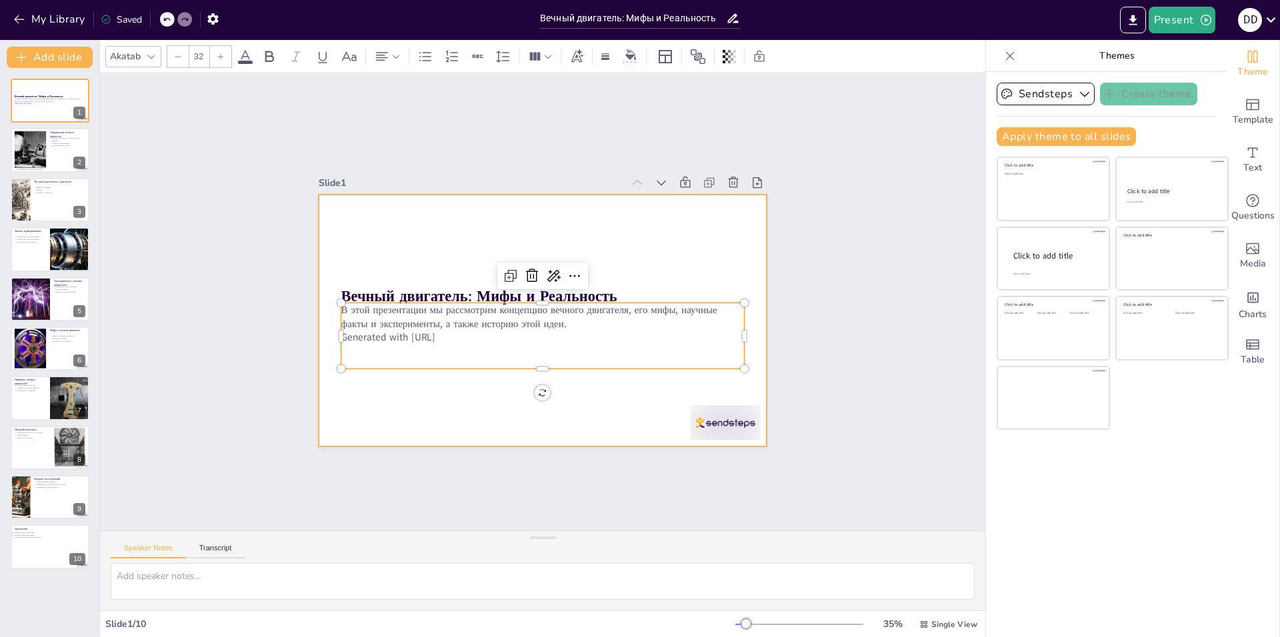
click at [657, 295] on div at bounding box center [543, 297] width 402 height 53
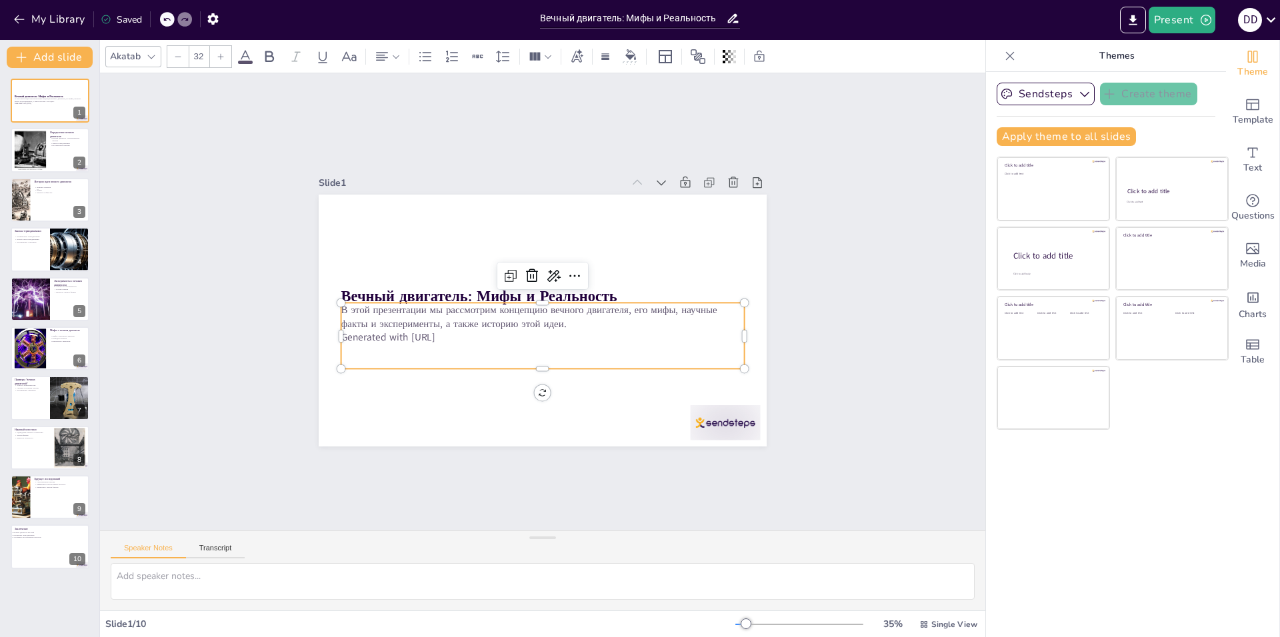
click at [589, 303] on p "В этой презентации мы рассмотрим концепцию вечного двигателя, его мифы, научные…" at bounding box center [542, 317] width 403 height 28
type input "48"
click at [579, 292] on strong "Вечный двигатель: Мифы и Реальность" at bounding box center [494, 260] width 235 height 179
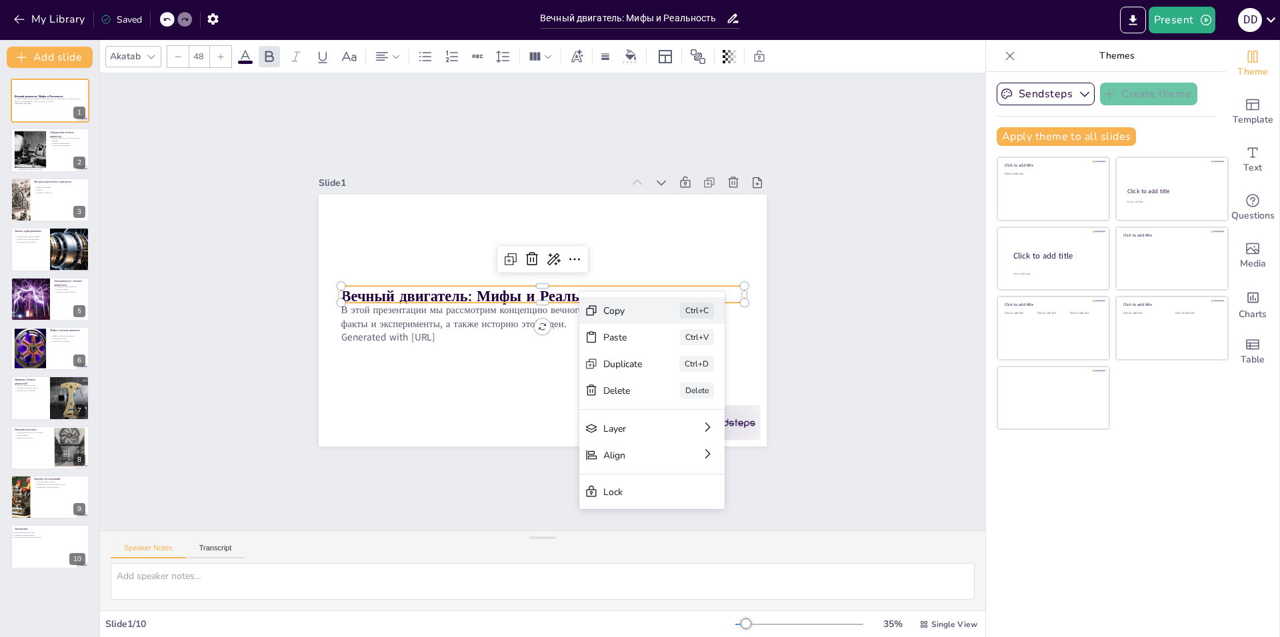
click at [669, 385] on div "Copy Ctrl+C" at bounding box center [742, 406] width 147 height 42
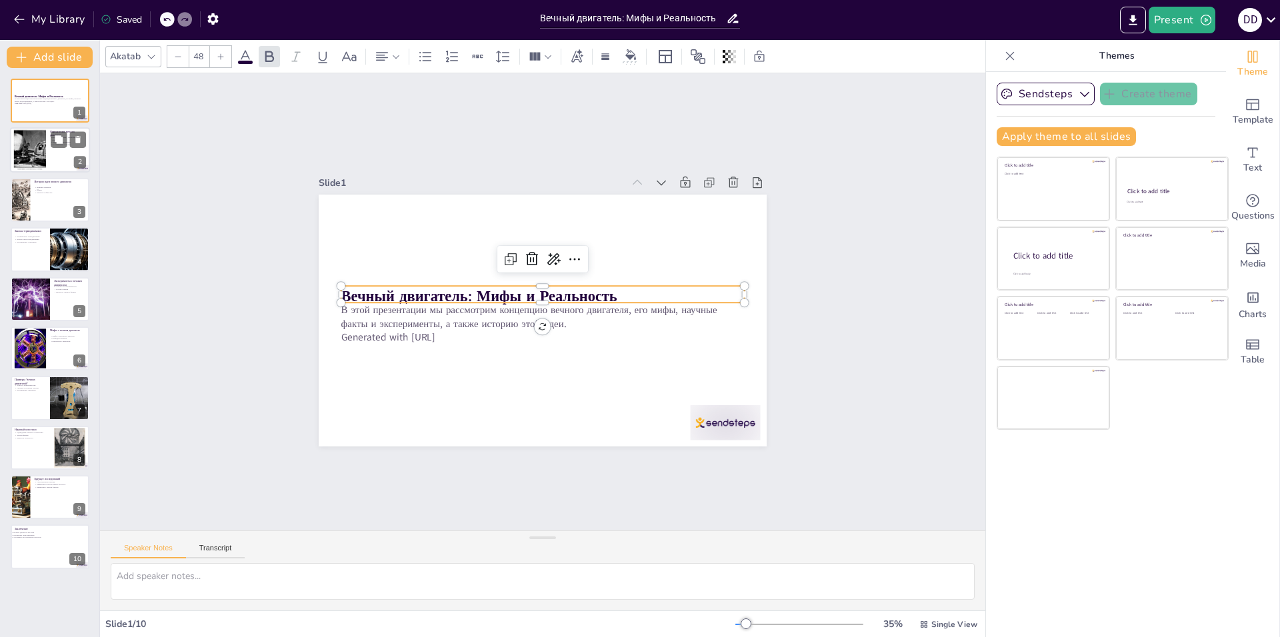
click at [41, 165] on div at bounding box center [29, 150] width 63 height 41
type textarea "Вечный двигатель определяется как гипотетическая машина, которая могла бы функц…"
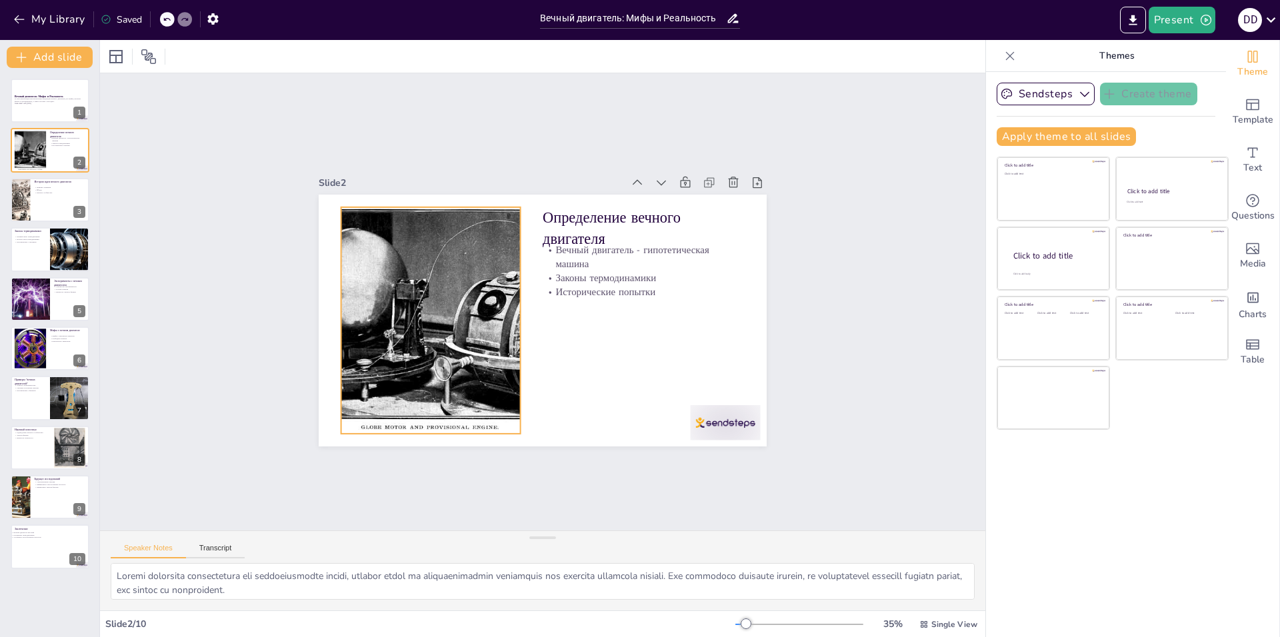
click at [437, 307] on div at bounding box center [429, 308] width 375 height 263
click at [617, 289] on p "Исторические попытки" at bounding box center [643, 312] width 200 height 55
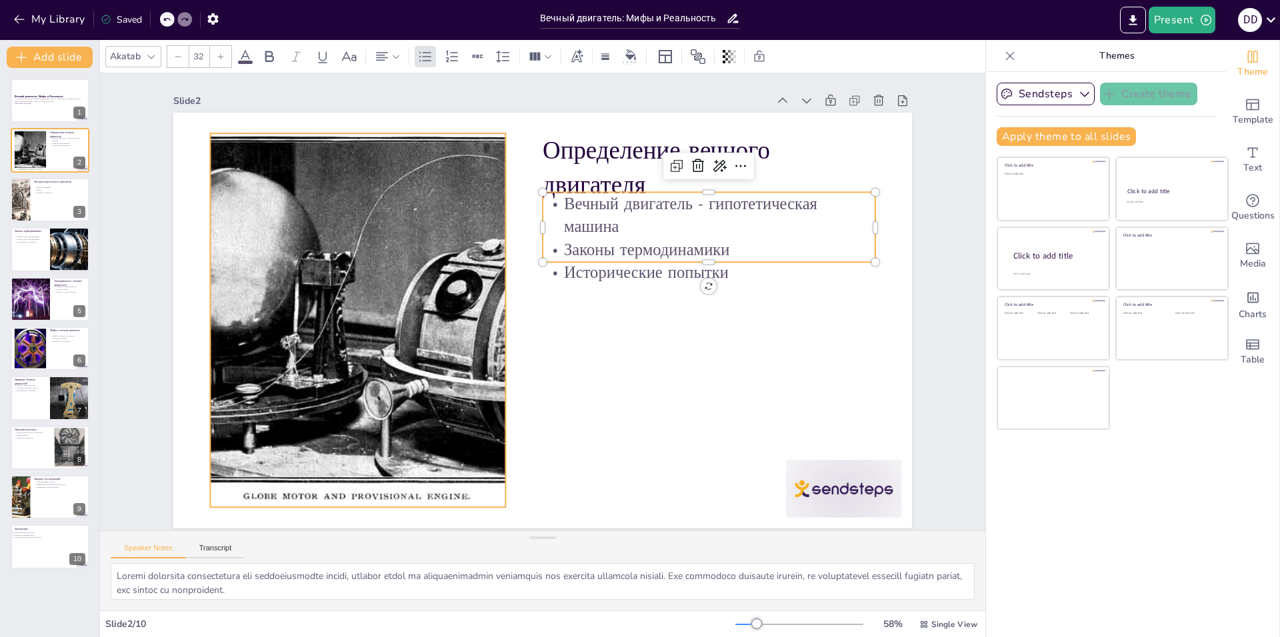
scroll to position [5, 0]
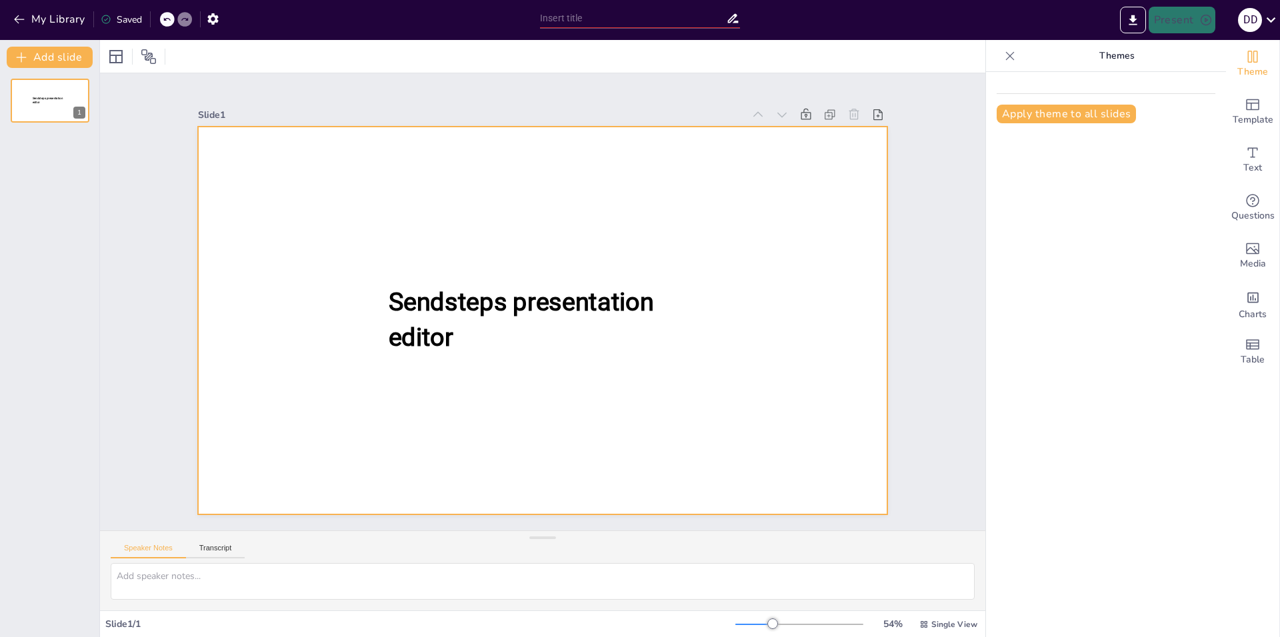
type input "Вечный двигатель: Мифы и Реальность"
